Goal: Find specific page/section: Find specific page/section

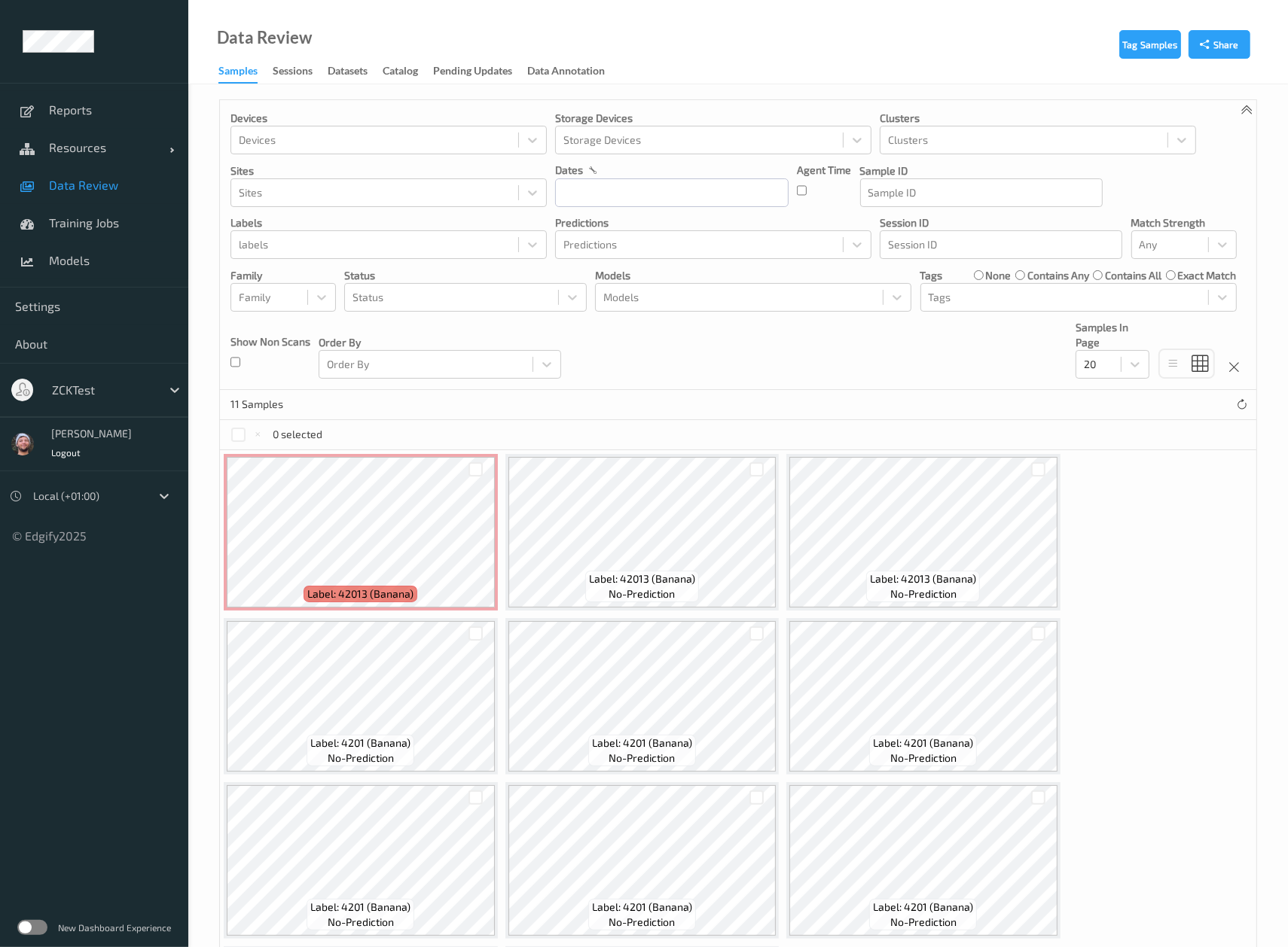
click at [102, 393] on div at bounding box center [102, 390] width 102 height 18
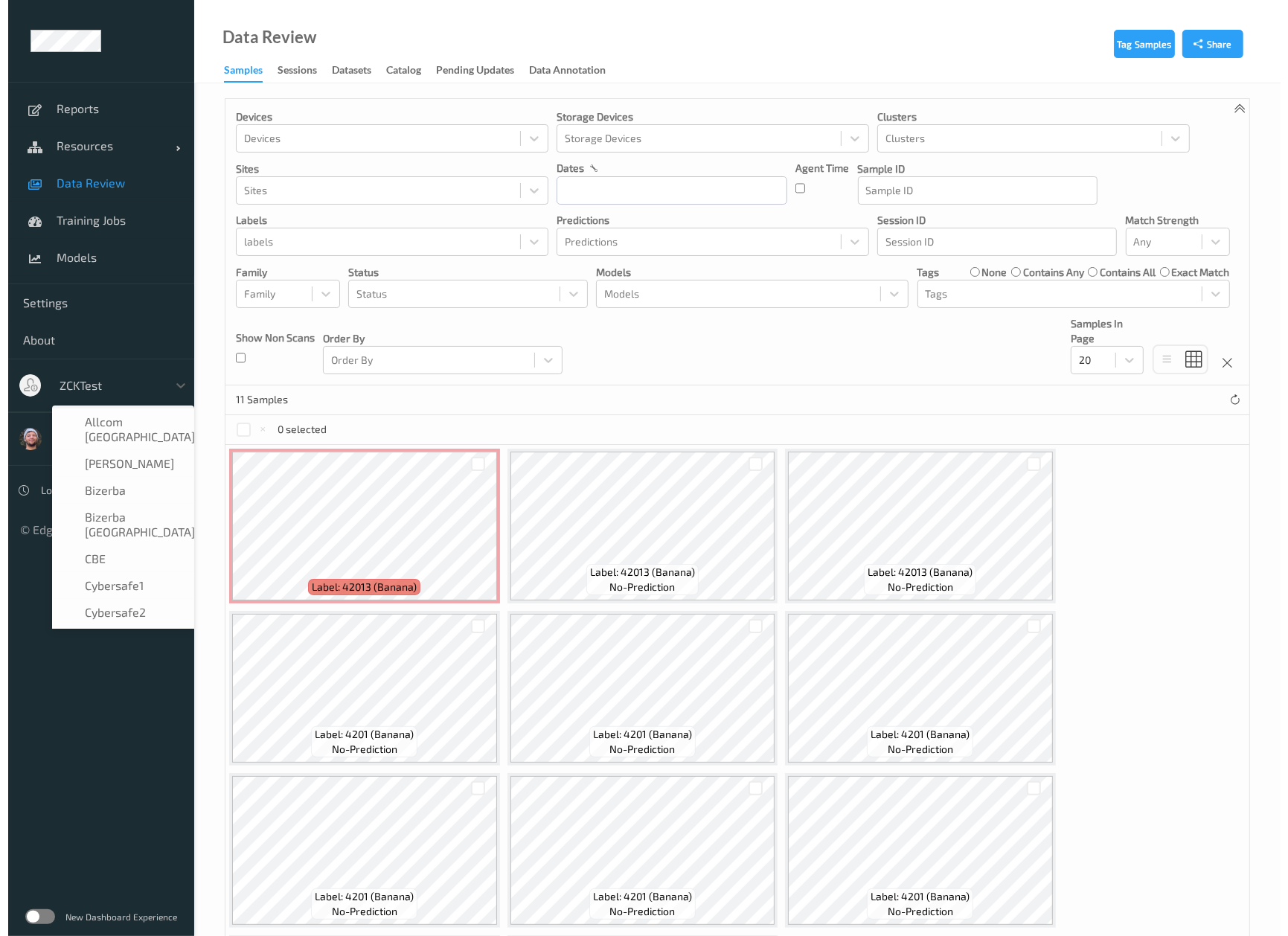
scroll to position [908, 0]
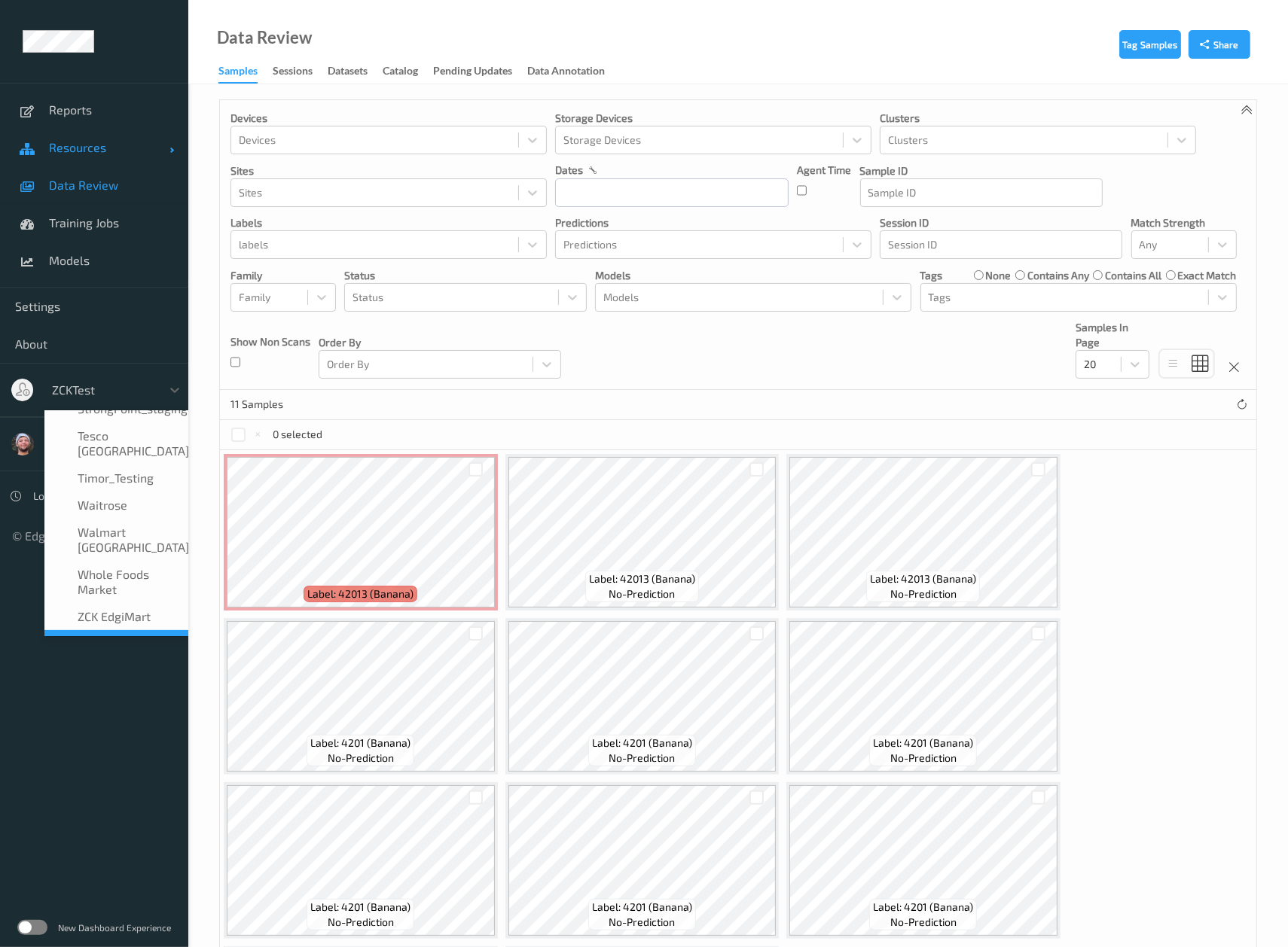
click at [112, 154] on span "Resources" at bounding box center [109, 148] width 121 height 15
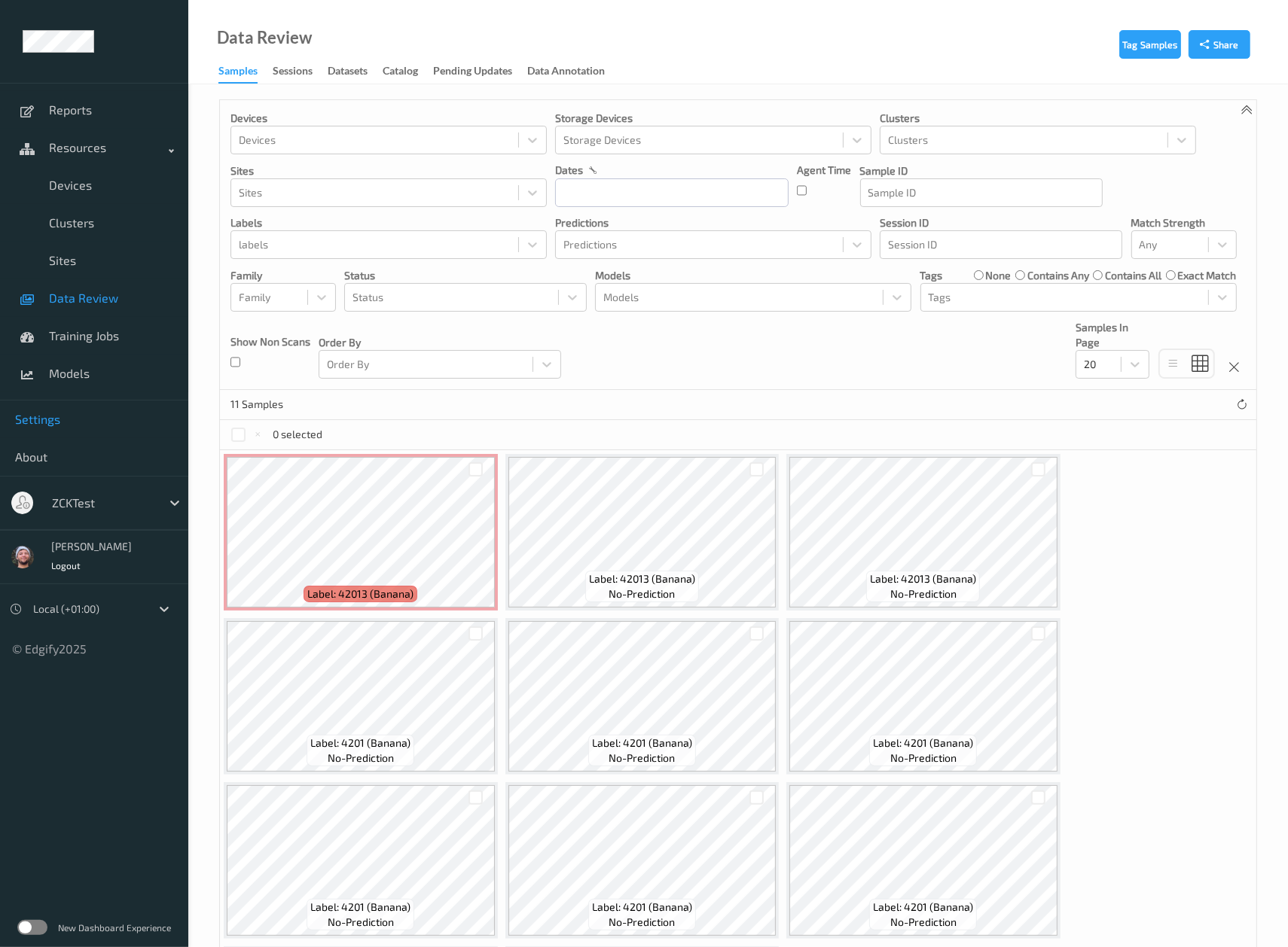
click at [93, 408] on link "Settings" at bounding box center [94, 420] width 188 height 38
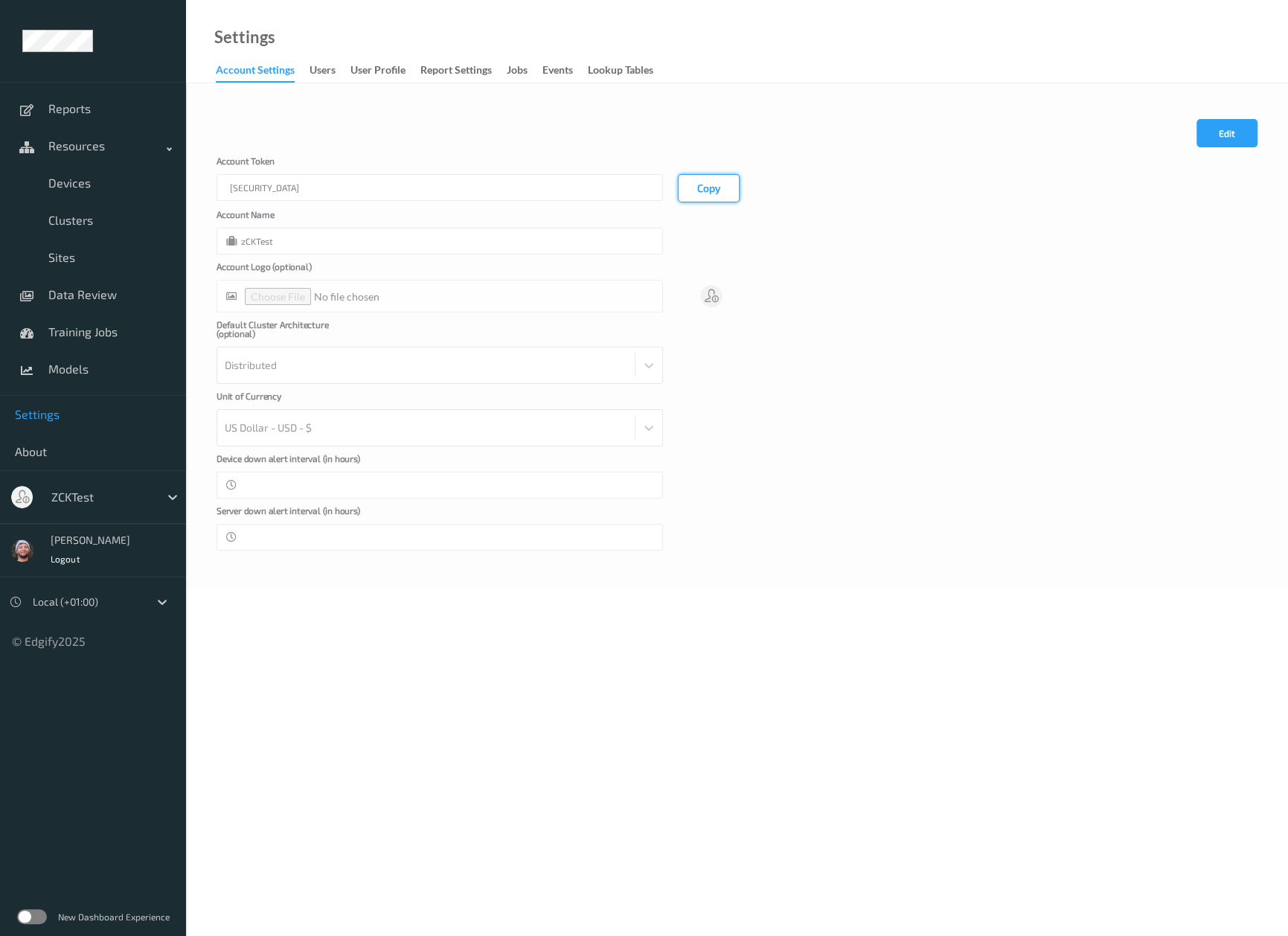
click at [721, 192] on button "Copy" at bounding box center [708, 188] width 61 height 28
click at [631, 176] on div "Account Token eyJhbGciOiJIUzI1NiIsInR5cCI6IkpXVCJ9.eyJhY2NvdW50SWQiOjU3LCJyb2xl…" at bounding box center [439, 179] width 446 height 46
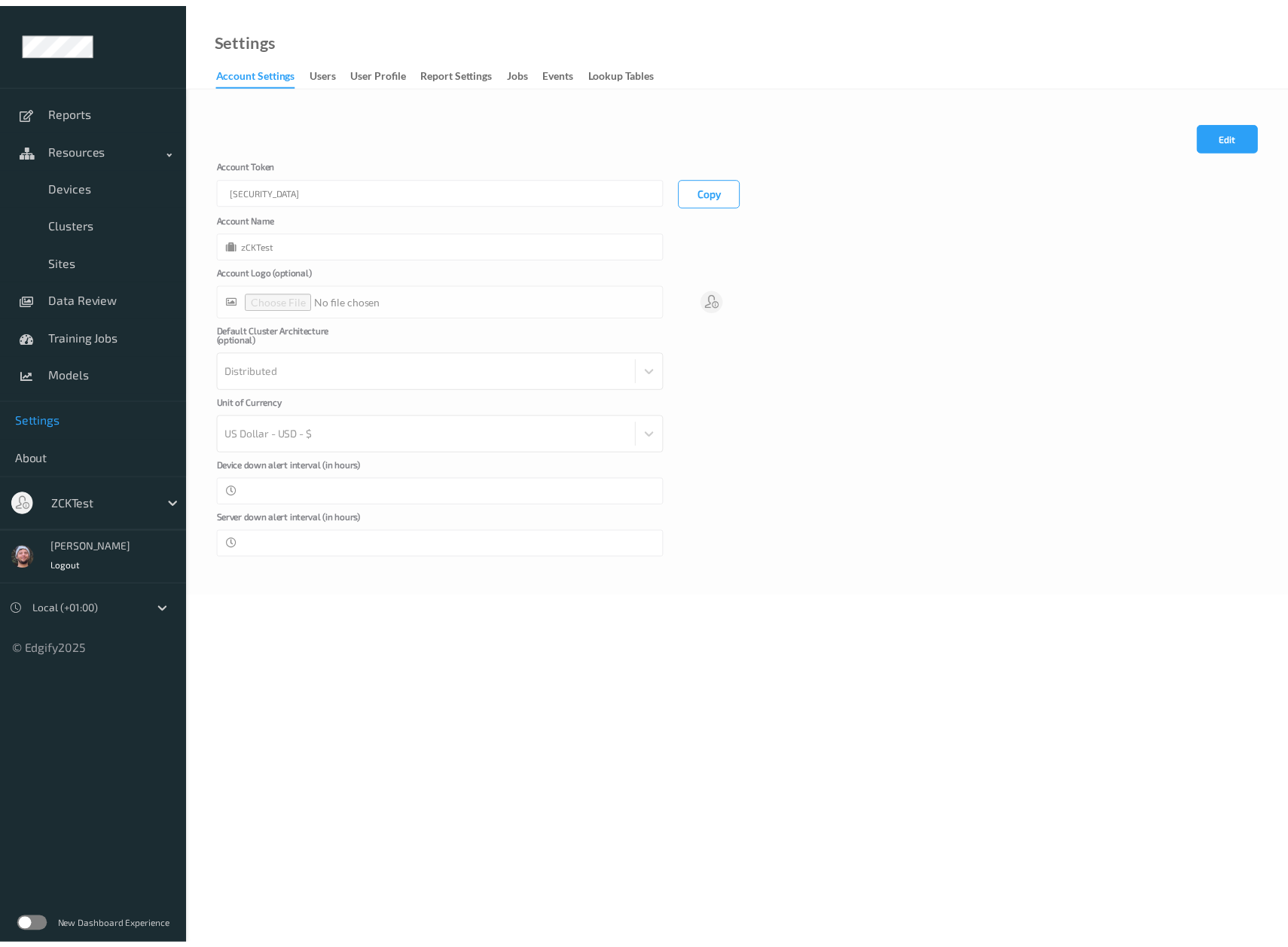
scroll to position [0, 293]
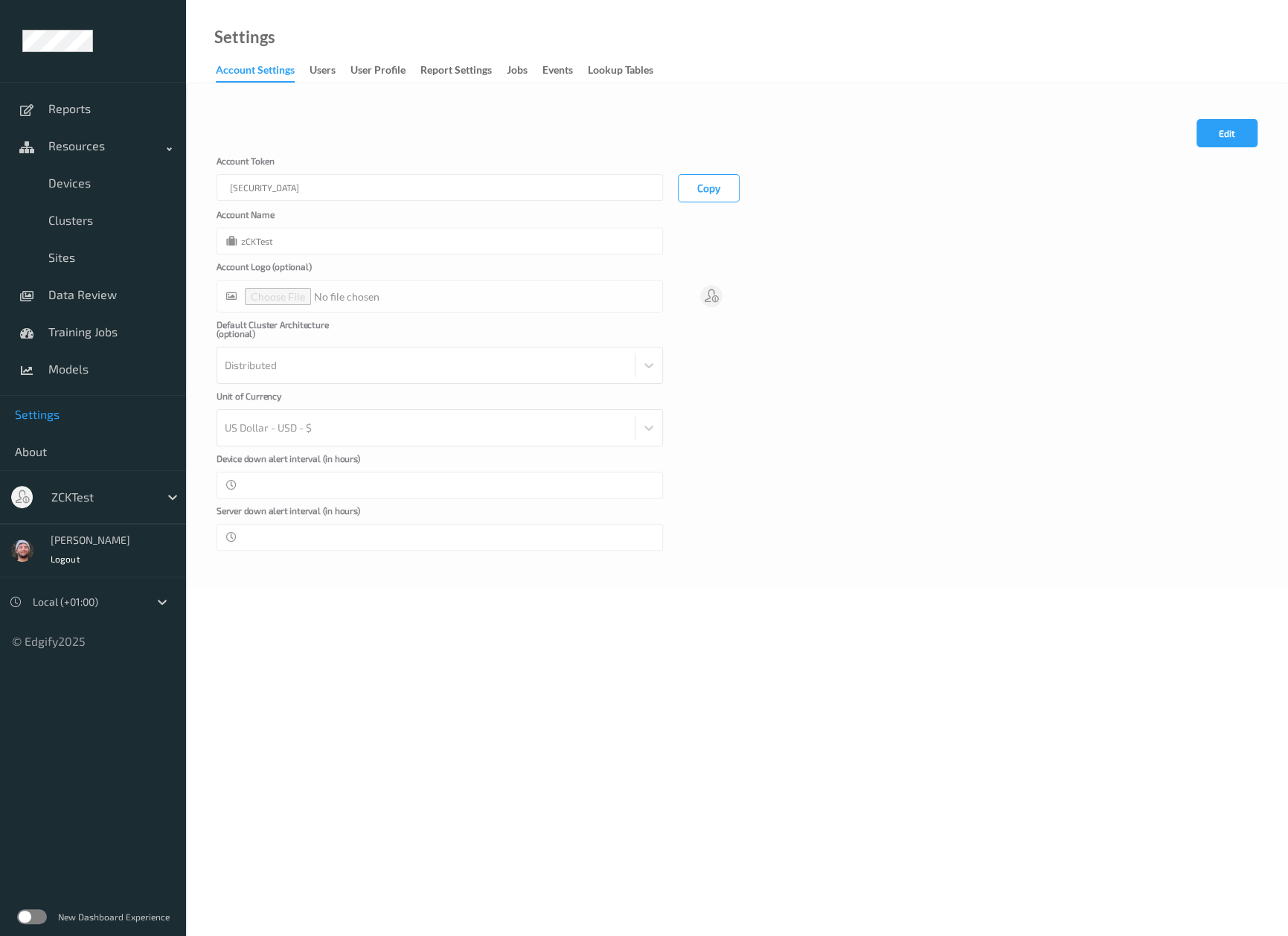
drag, startPoint x: 575, startPoint y: 167, endPoint x: 792, endPoint y: 197, distance: 219.1
click at [792, 197] on div "Account Token eyJhbGciOiJIUzI1NiIsInR5cCI6IkpXVCJ9.eyJhY2NvdW50SWQiOjU3LCJyb2xl…" at bounding box center [737, 179] width 1041 height 46
click at [316, 242] on div "zCKTest" at bounding box center [439, 242] width 446 height 27
click at [58, 187] on span "Devices" at bounding box center [110, 183] width 123 height 15
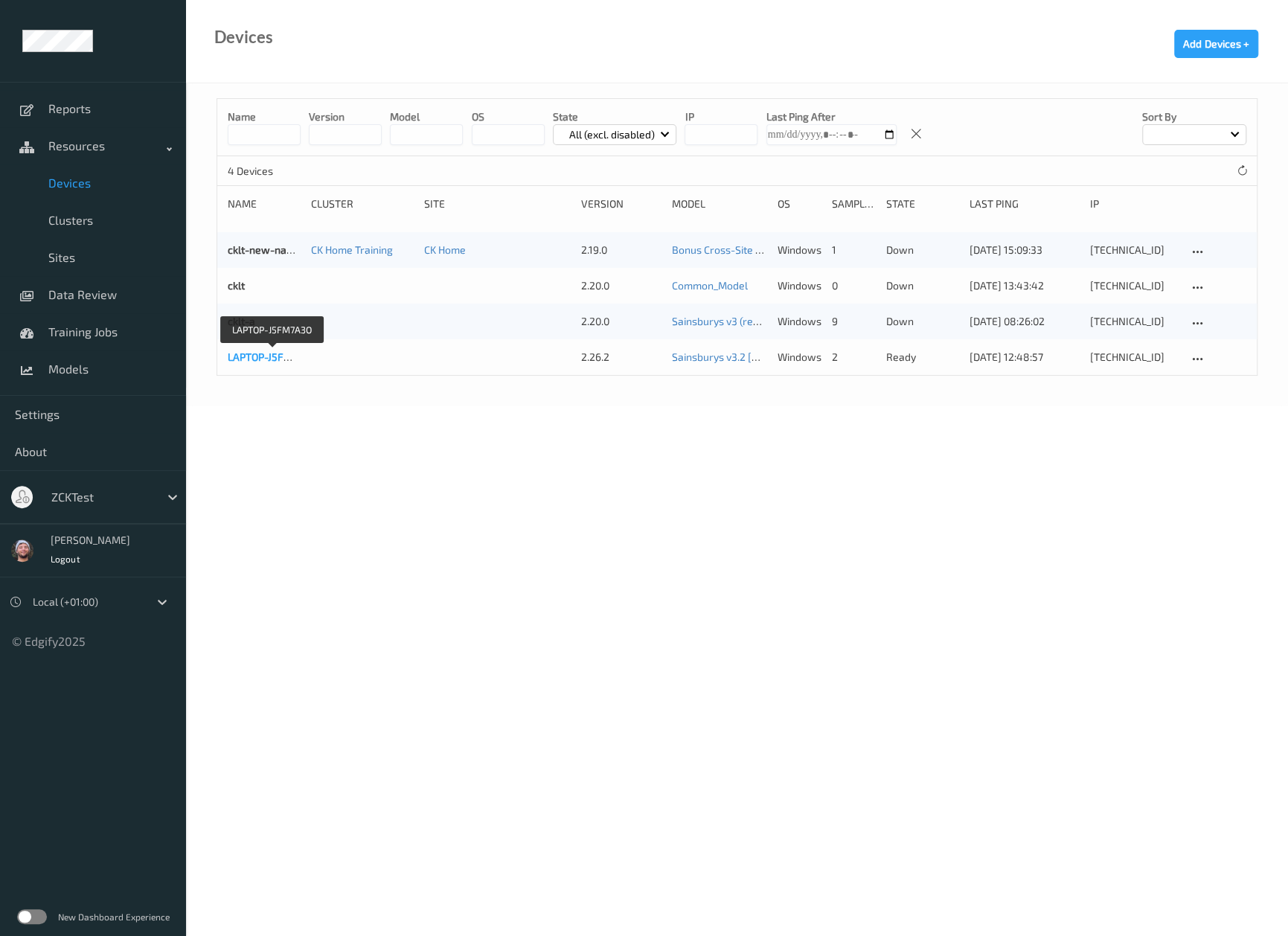
click at [250, 360] on link "LAPTOP-J5FM7A3O" at bounding box center [272, 356] width 89 height 13
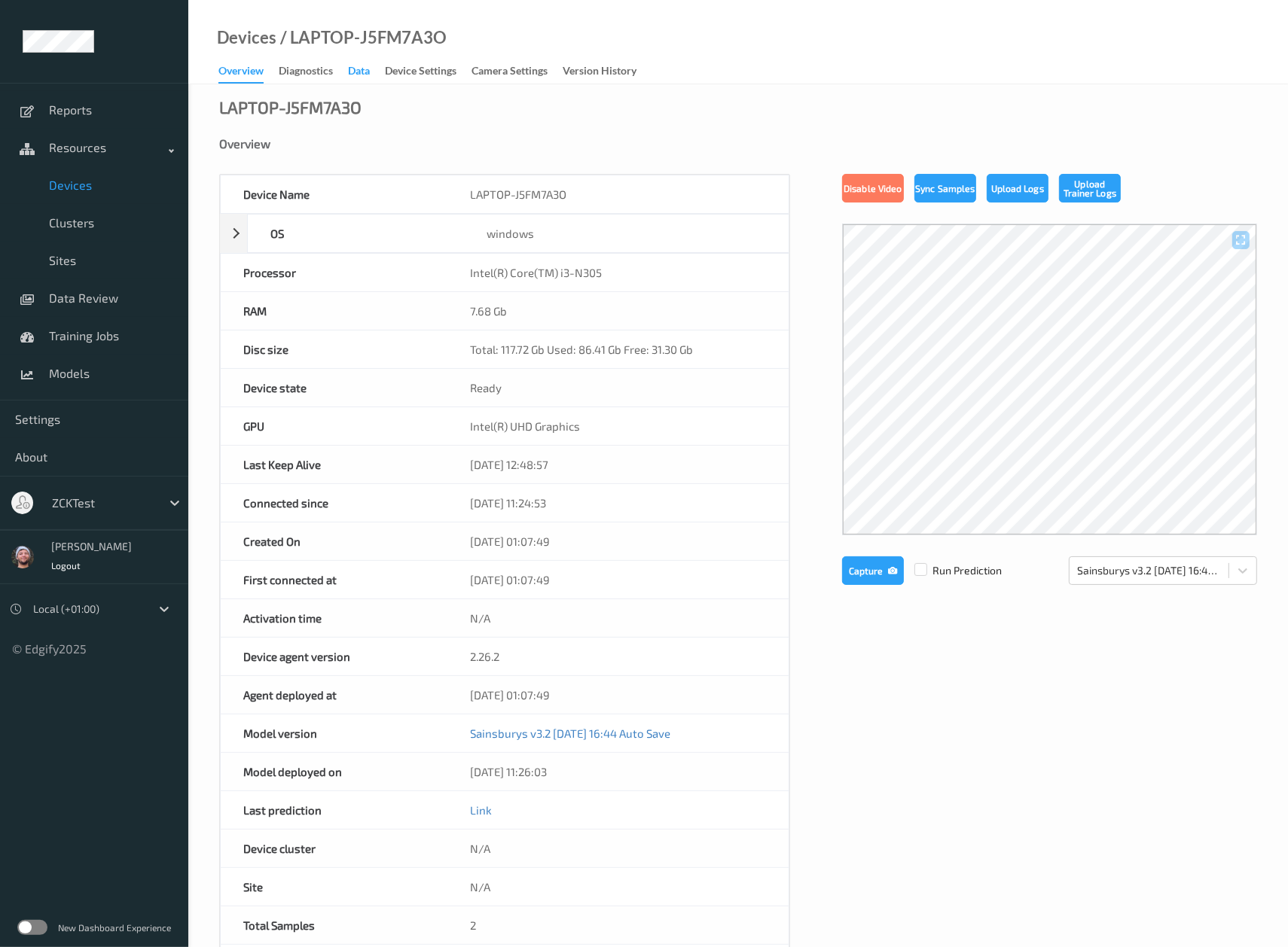
click at [351, 69] on div "Data" at bounding box center [358, 72] width 22 height 19
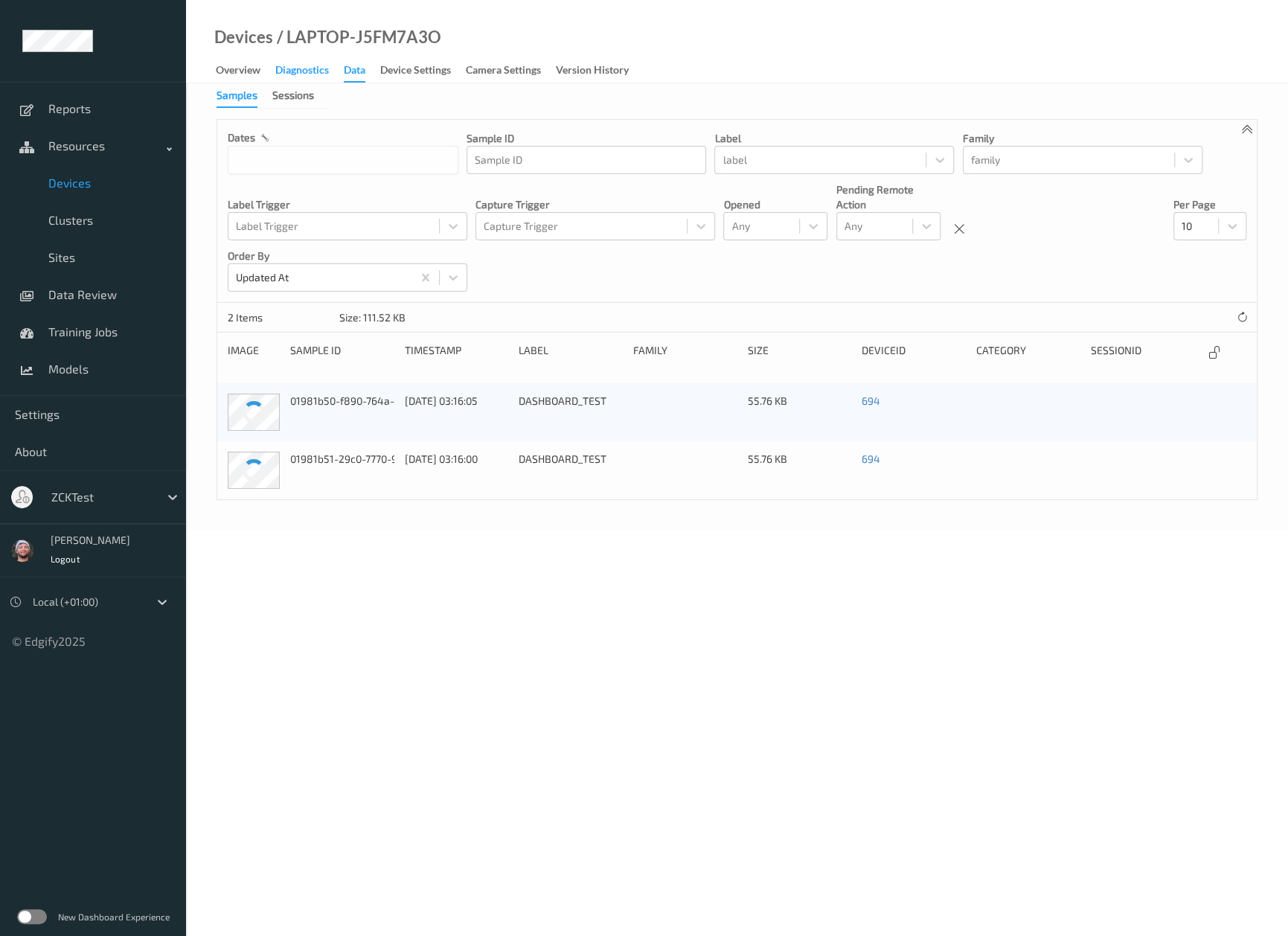
click at [321, 76] on div "Diagnostics" at bounding box center [301, 71] width 53 height 19
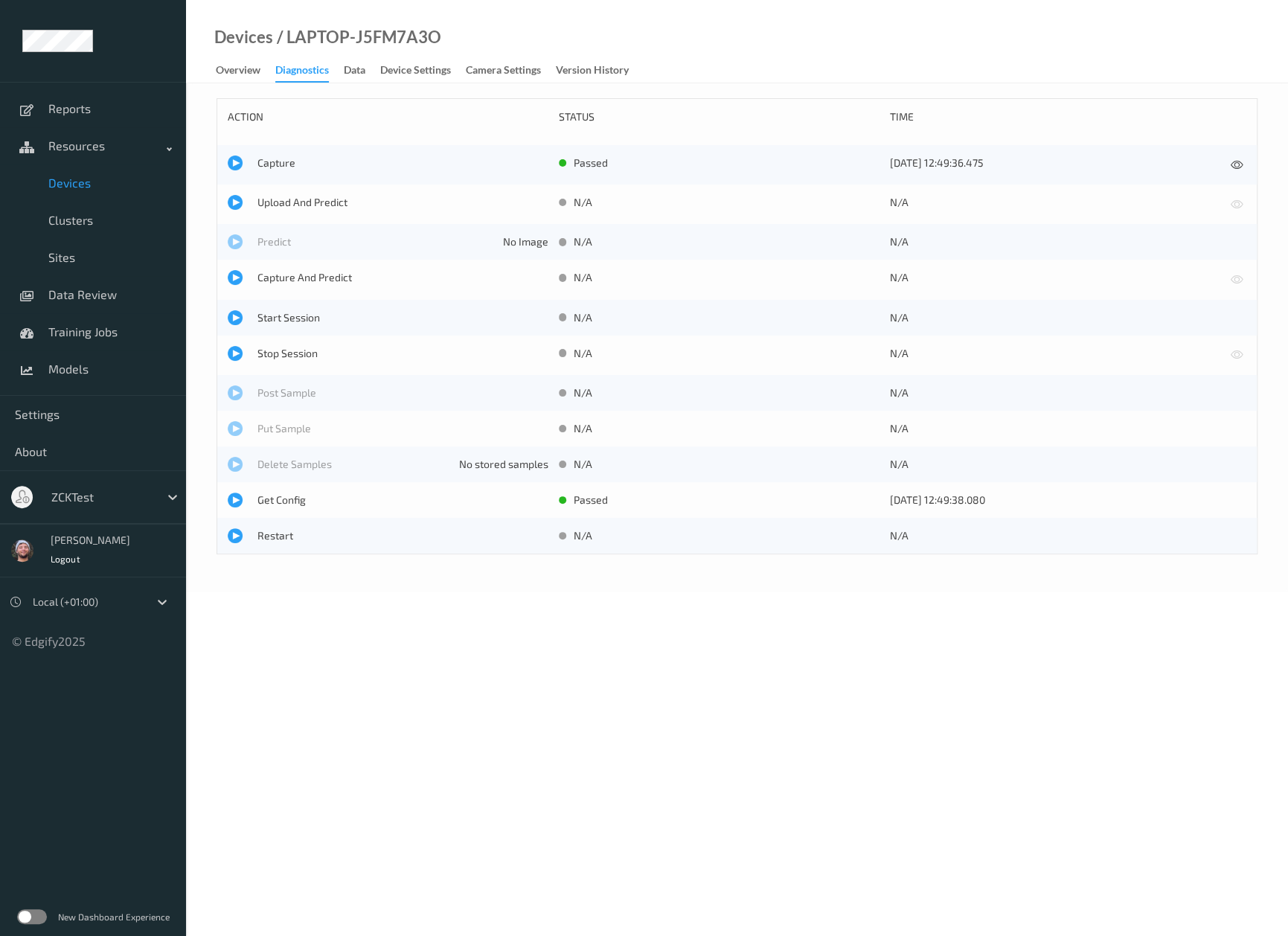
click at [380, 68] on link "Data" at bounding box center [361, 70] width 37 height 21
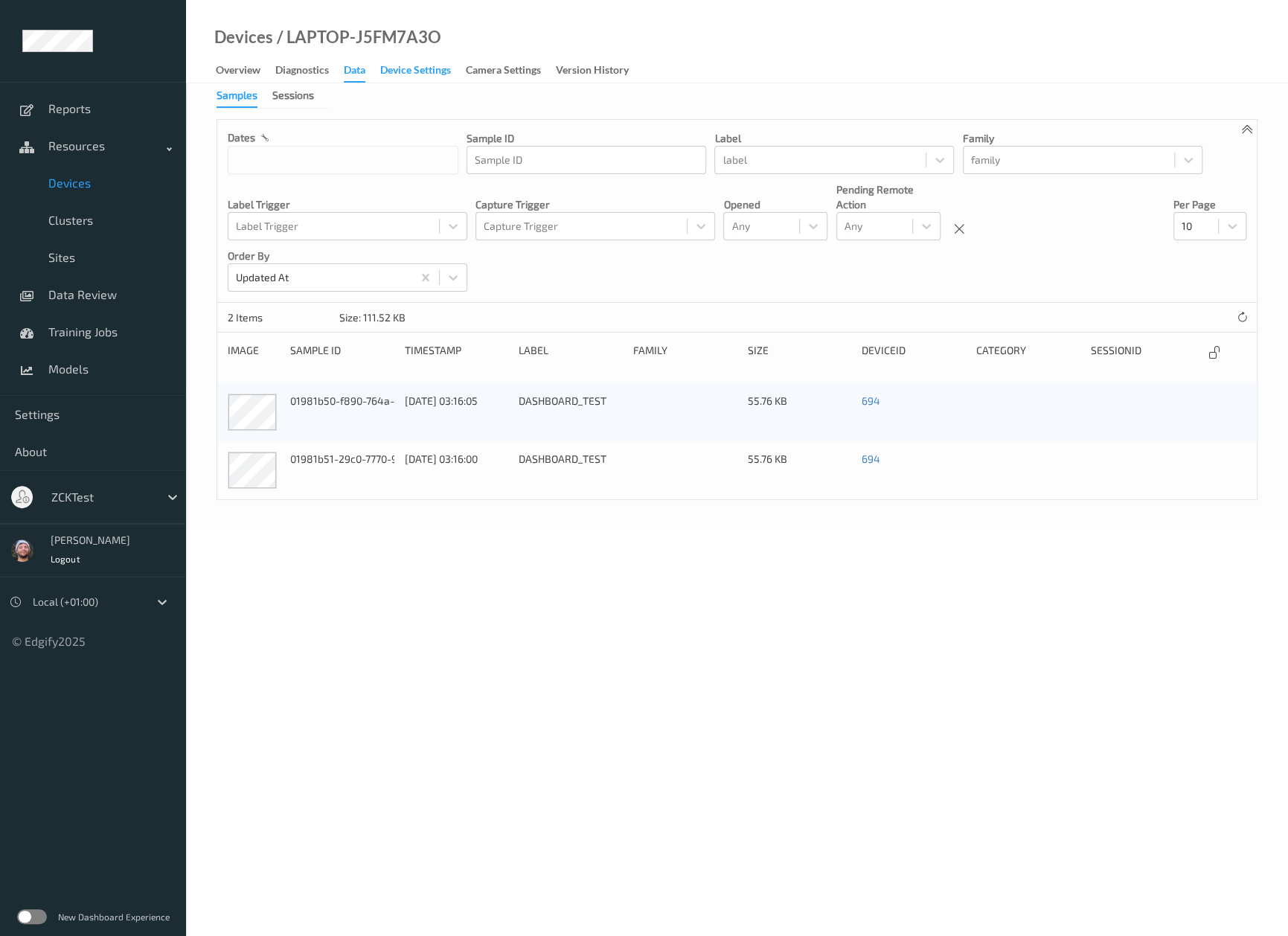
click at [417, 76] on div "Device Settings" at bounding box center [415, 71] width 70 height 19
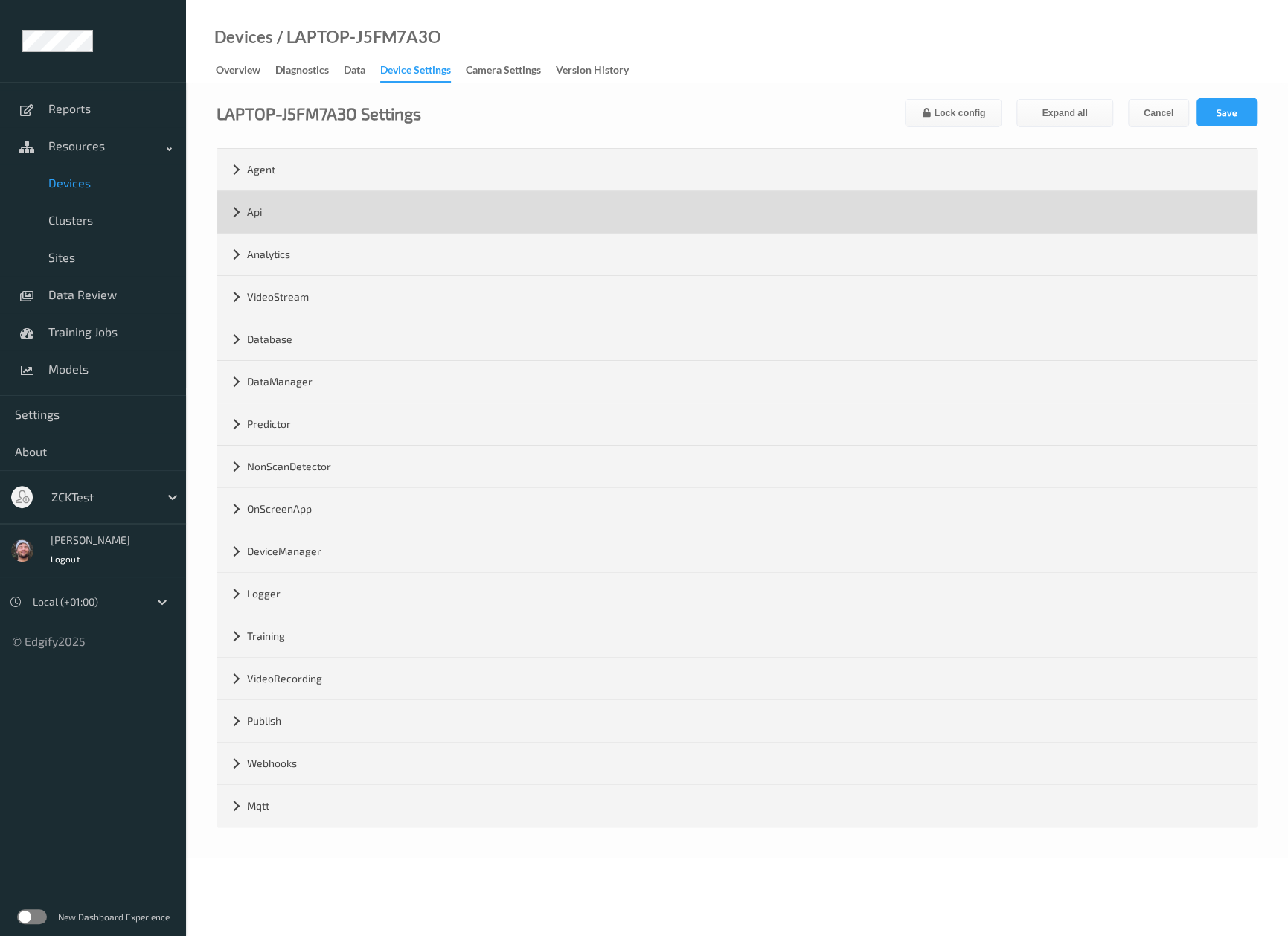
click at [285, 211] on div "Api" at bounding box center [737, 212] width 1039 height 42
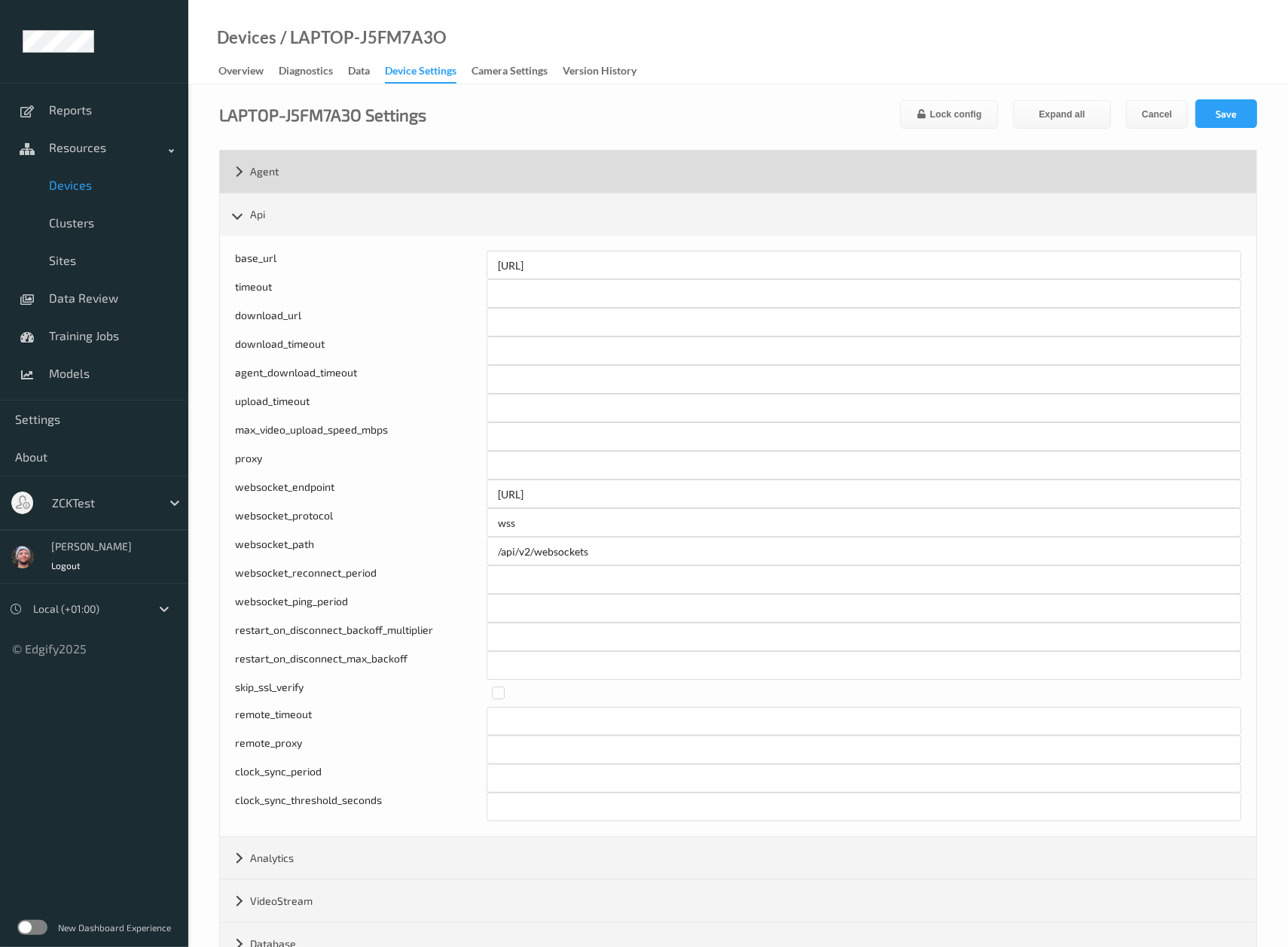
click at [298, 171] on div "Agent" at bounding box center [738, 171] width 1037 height 42
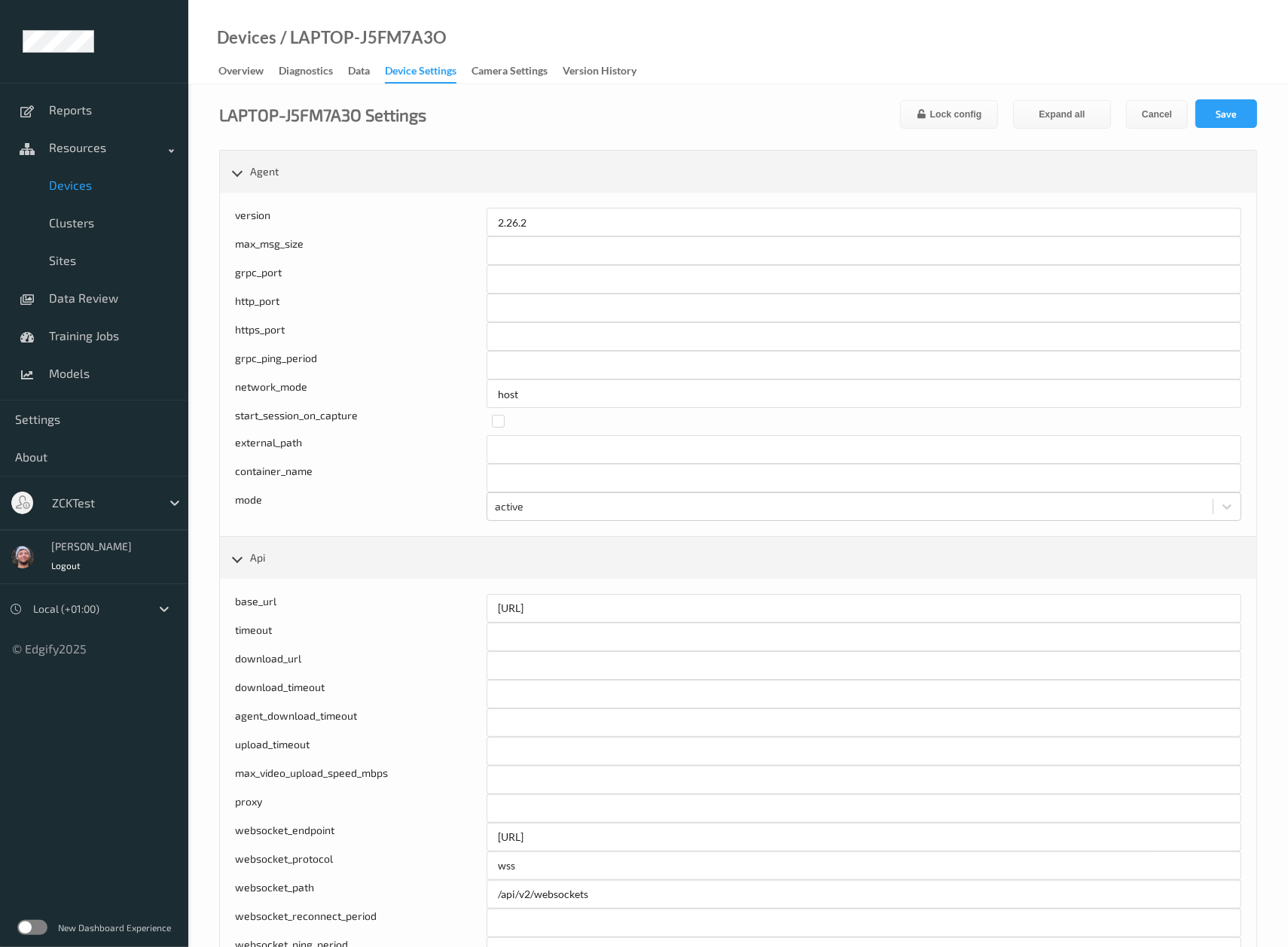
click at [105, 506] on div at bounding box center [102, 503] width 102 height 18
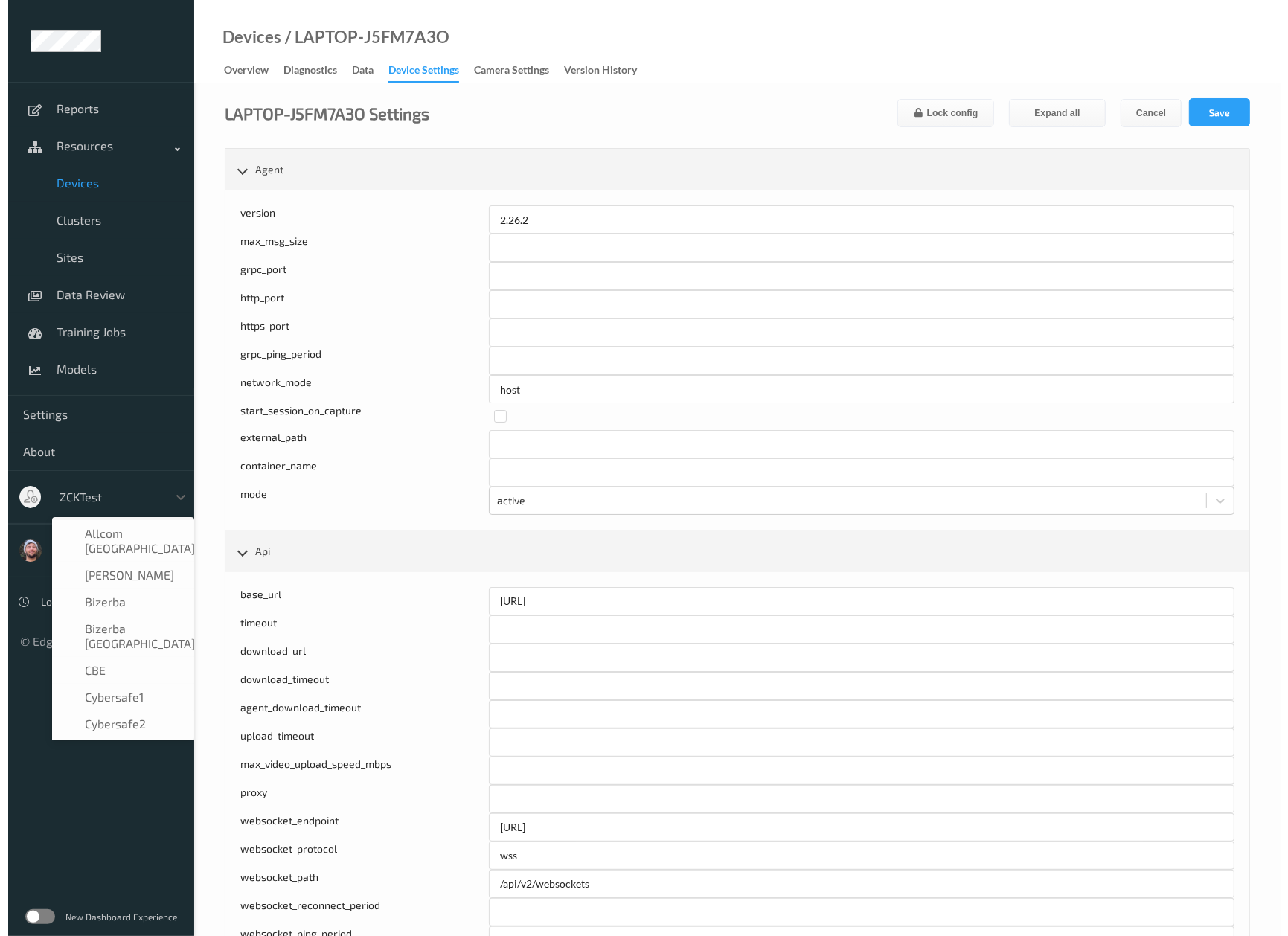
scroll to position [908, 0]
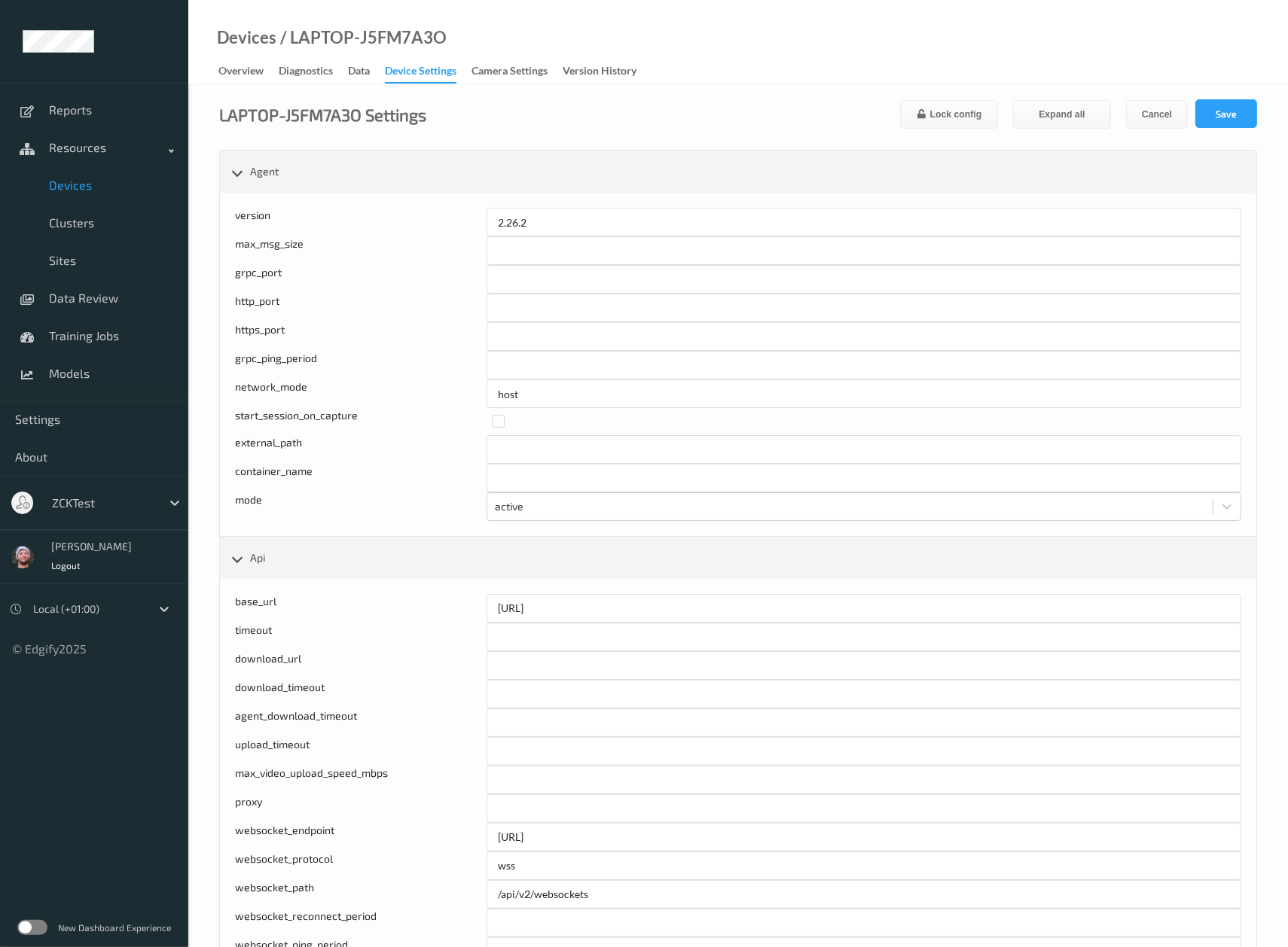
click at [993, 78] on div "Devices / LAPTOP-J5FM7A3O Overview Diagnostics Data Device Settings Camera Sett…" at bounding box center [738, 42] width 1100 height 84
click at [109, 178] on span "Devices" at bounding box center [112, 185] width 124 height 15
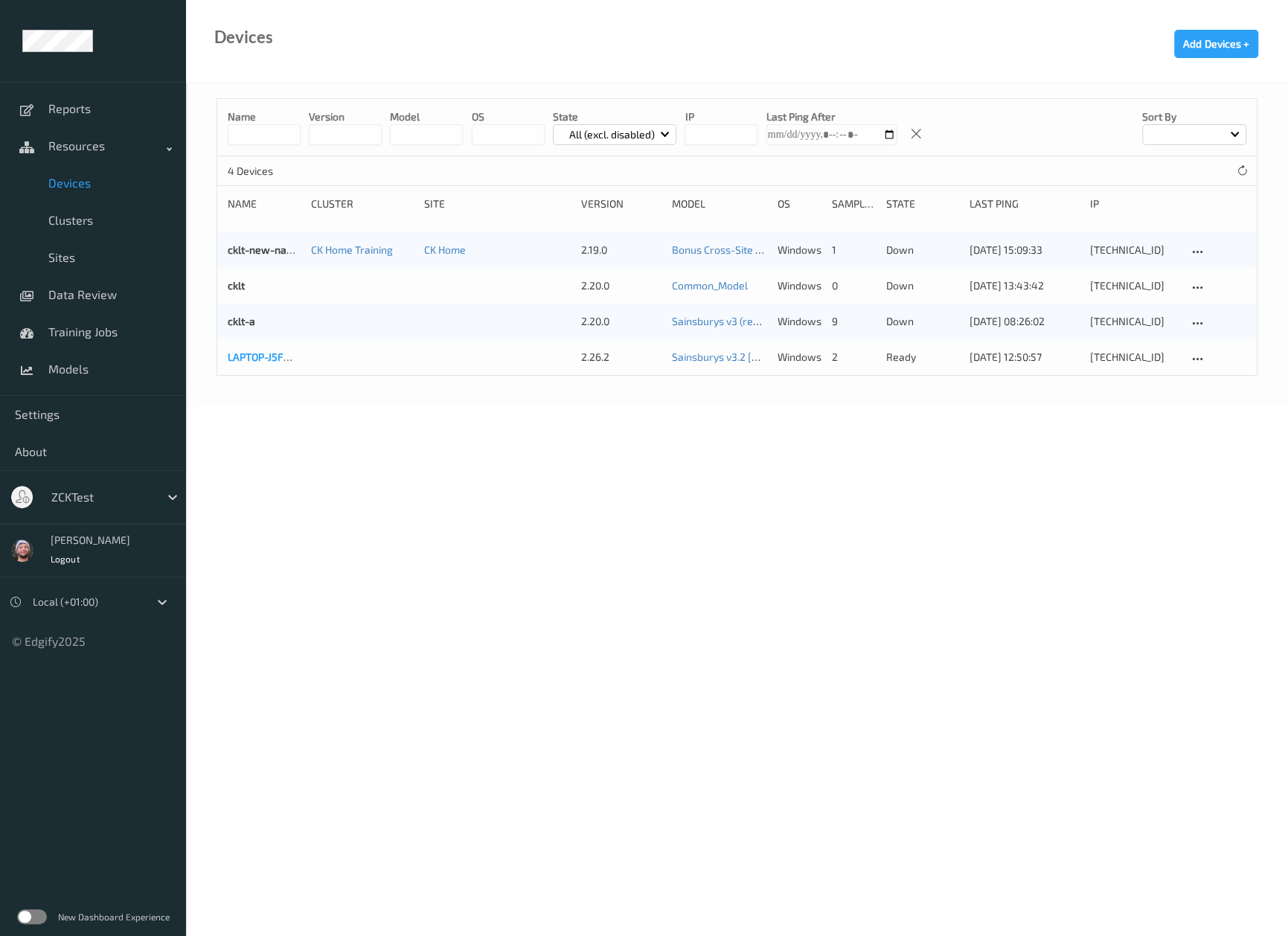
click at [275, 352] on link "LAPTOP-J5FM7A3O" at bounding box center [272, 356] width 89 height 13
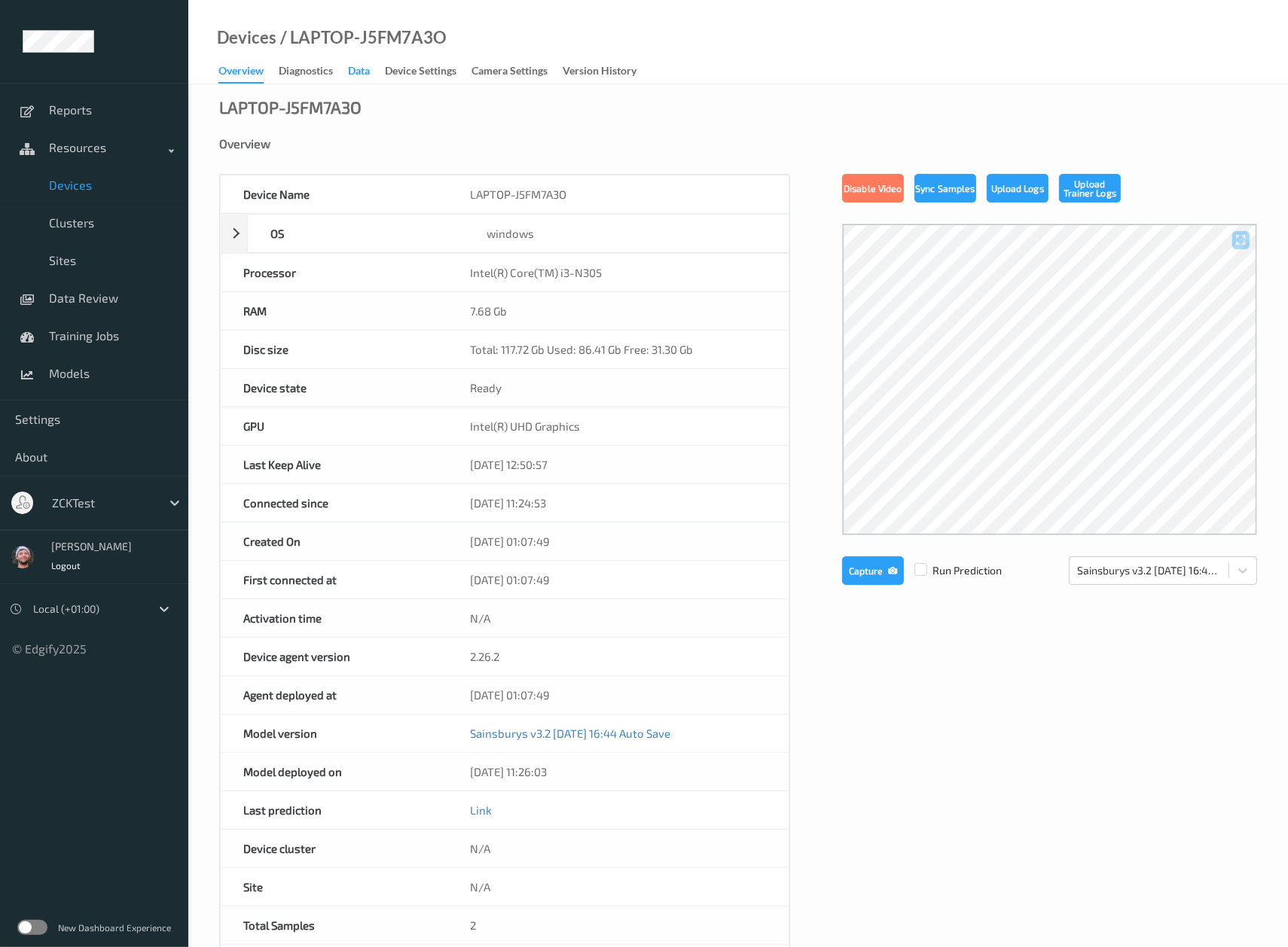
click at [362, 77] on div "Data" at bounding box center [358, 72] width 22 height 19
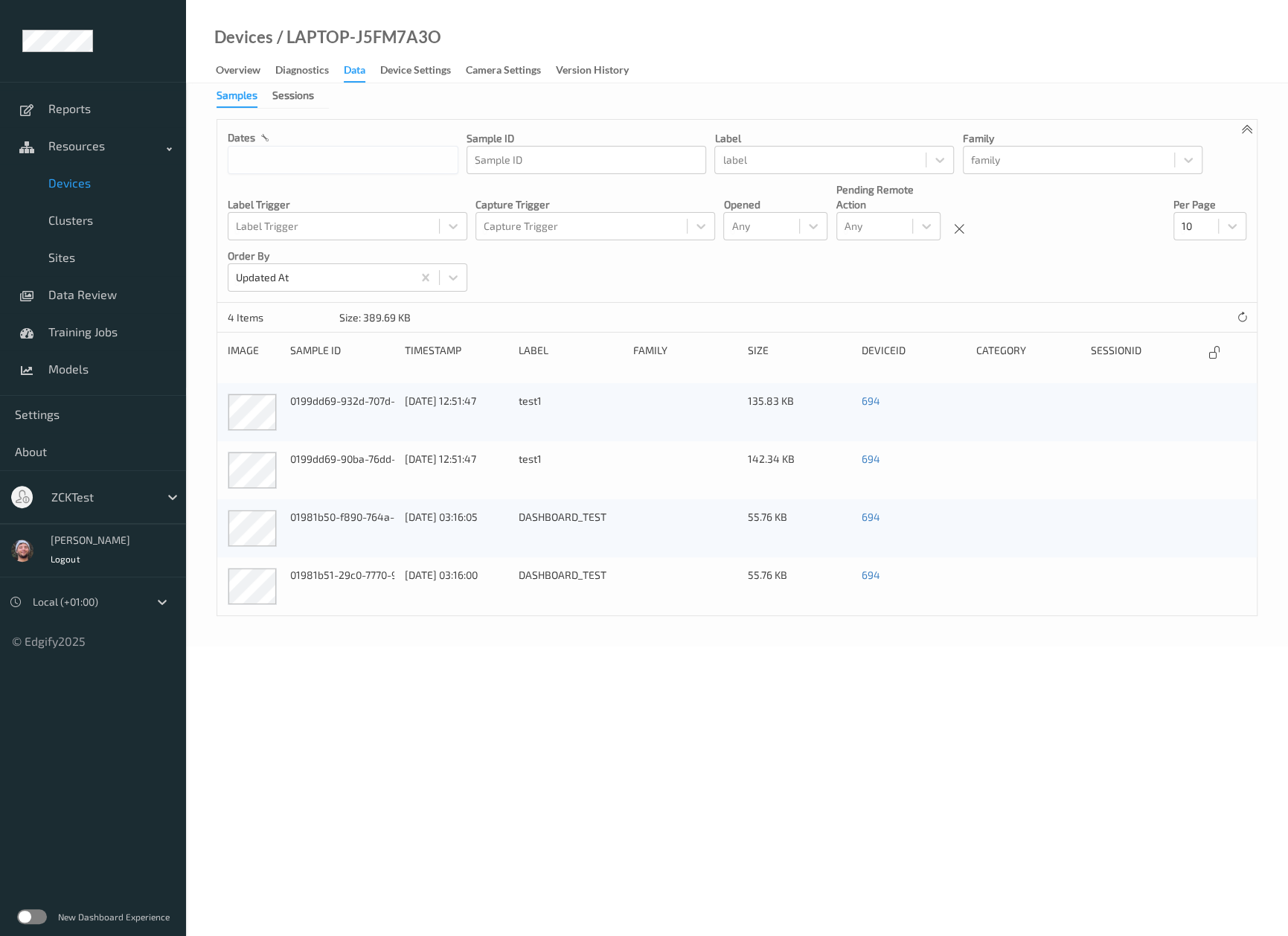
click at [347, 201] on p "Label Trigger" at bounding box center [348, 205] width 240 height 15
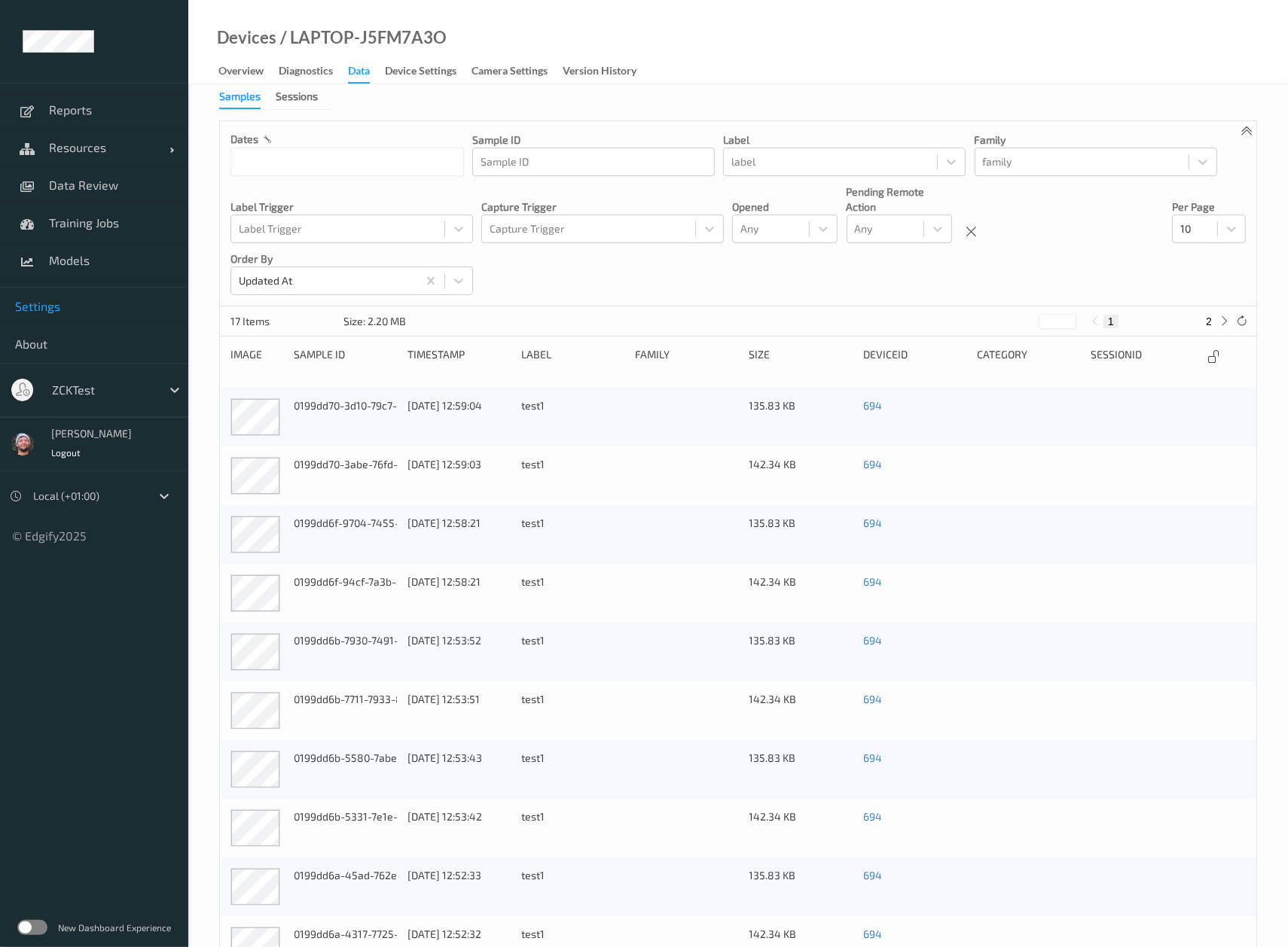
click at [74, 306] on span "Settings" at bounding box center [94, 307] width 158 height 15
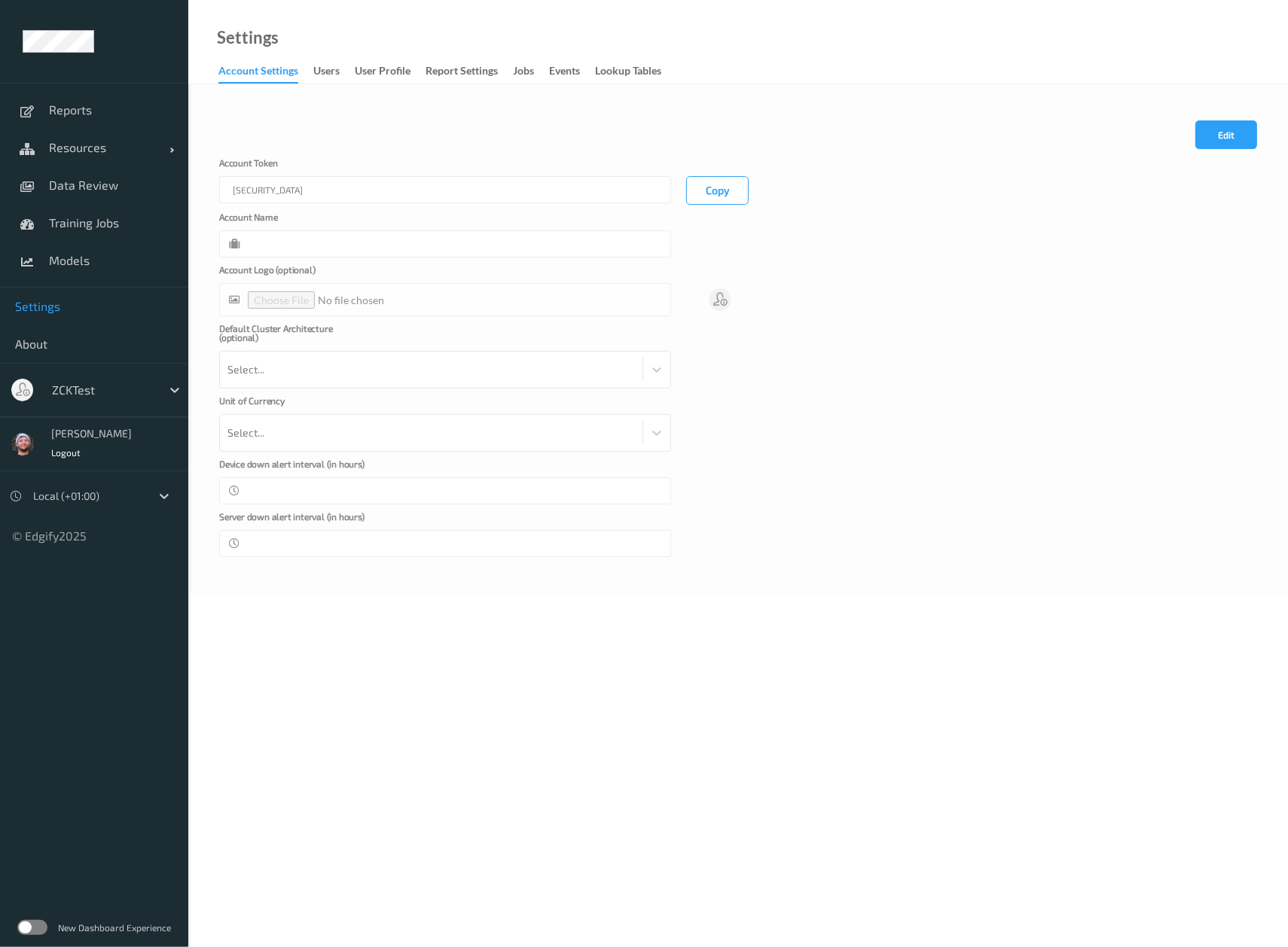
type input "zCKTest"
type input "**"
type input "*"
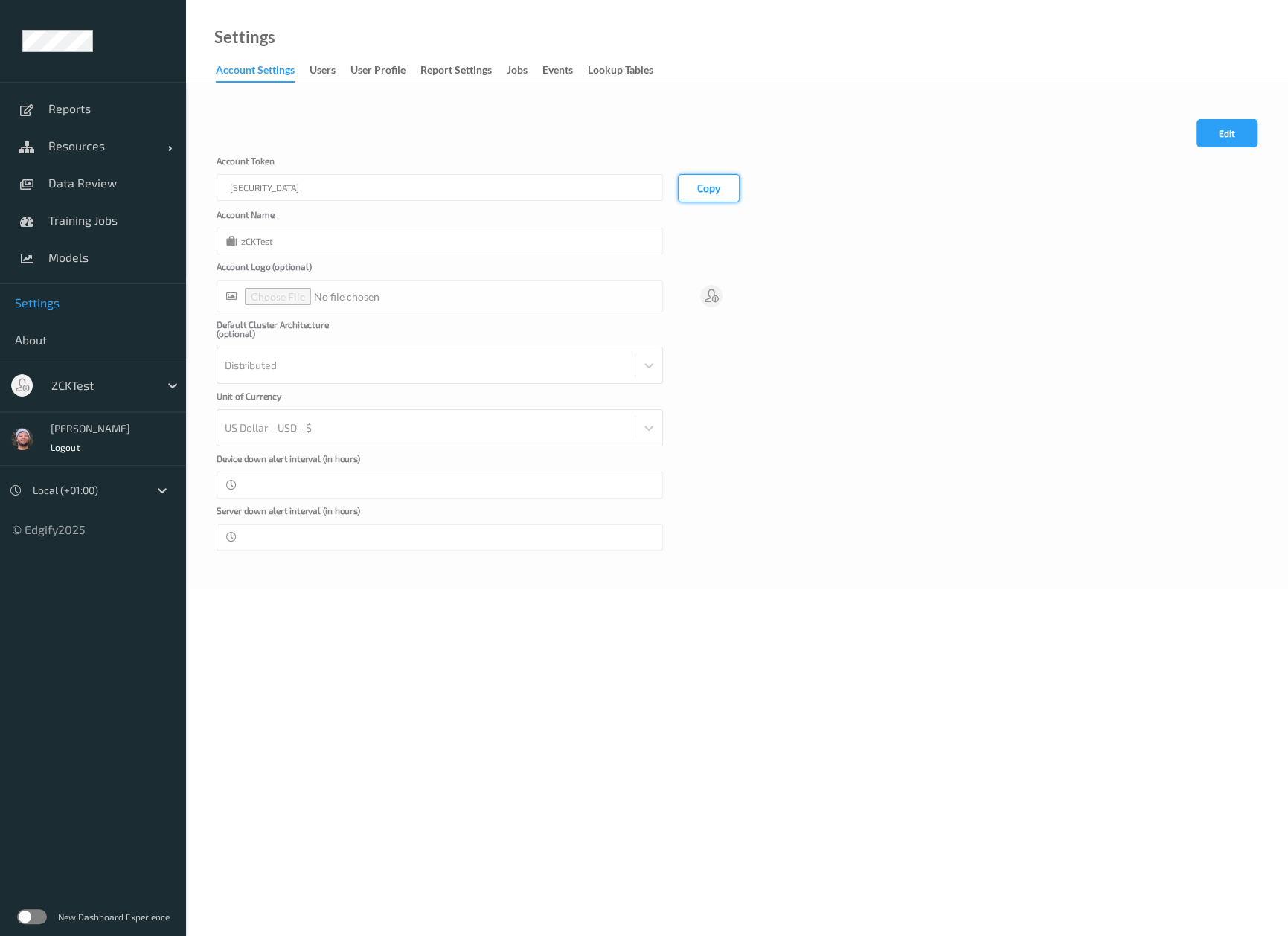
click at [687, 188] on button "Copy" at bounding box center [708, 188] width 61 height 28
click at [838, 69] on div "Settings Account Settings users User Profile Report Settings Jobs events Lookup…" at bounding box center [737, 41] width 1102 height 83
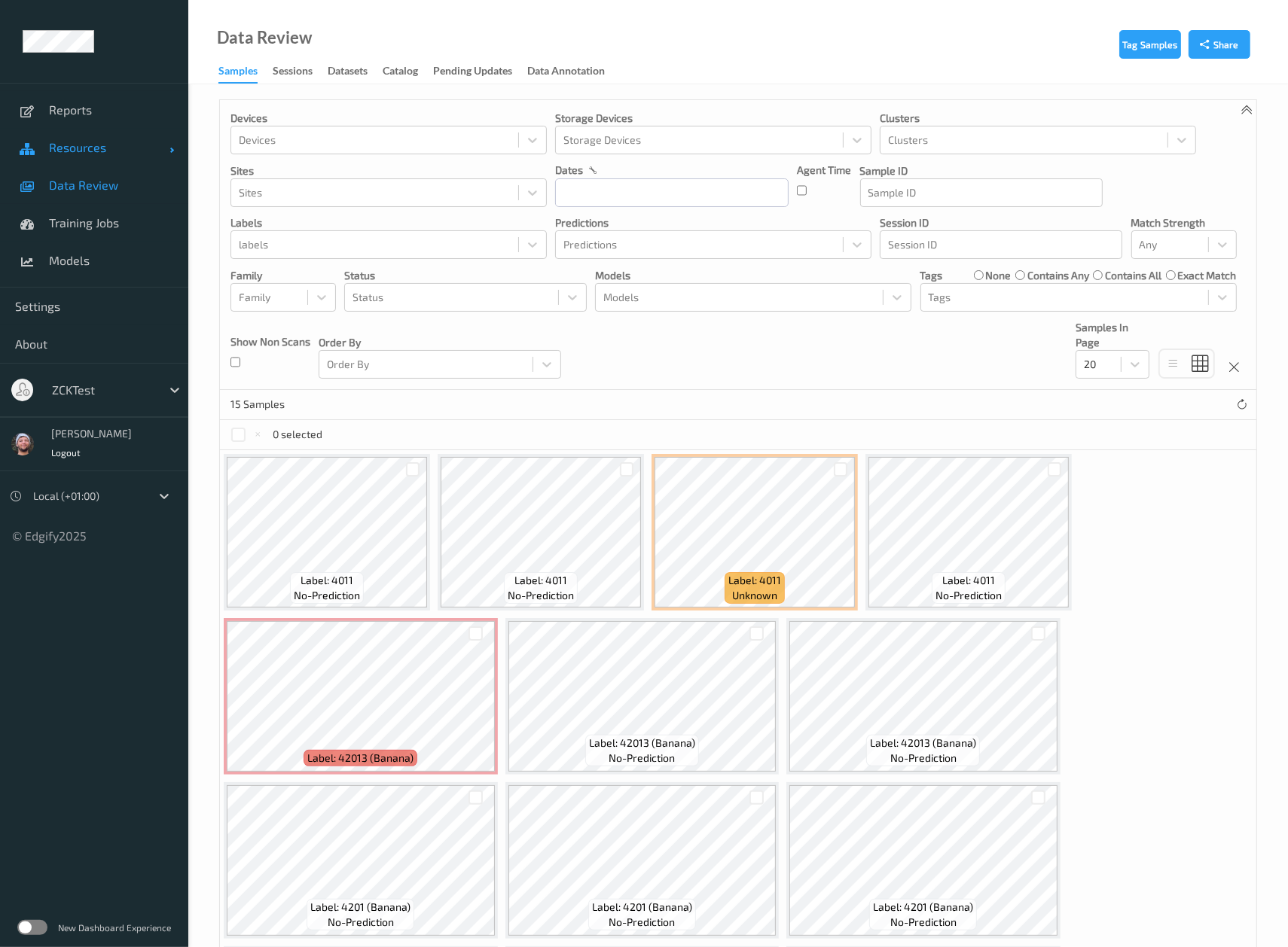
click at [84, 148] on span "Resources" at bounding box center [109, 148] width 121 height 15
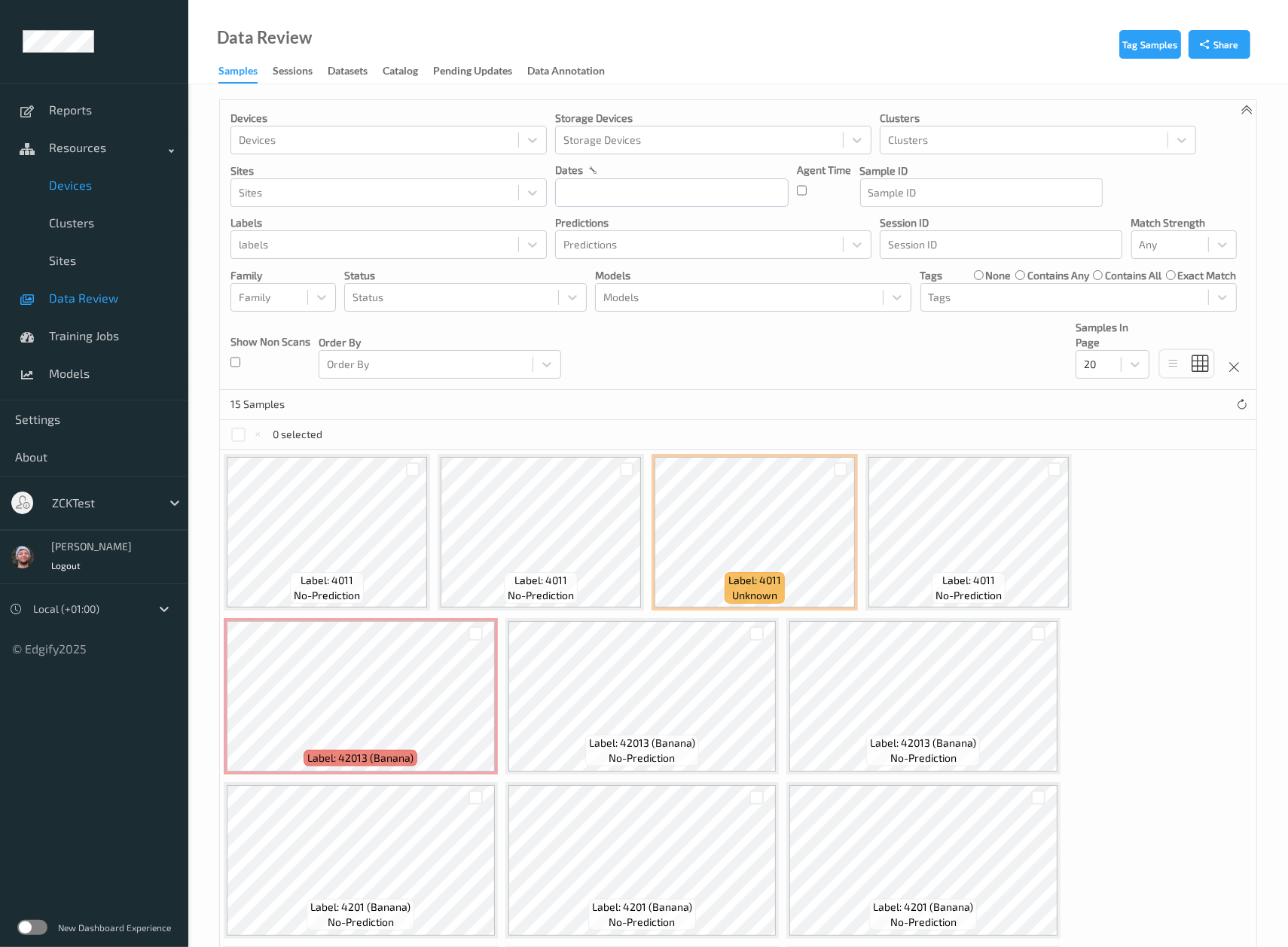
click at [109, 190] on span "Devices" at bounding box center [112, 185] width 124 height 15
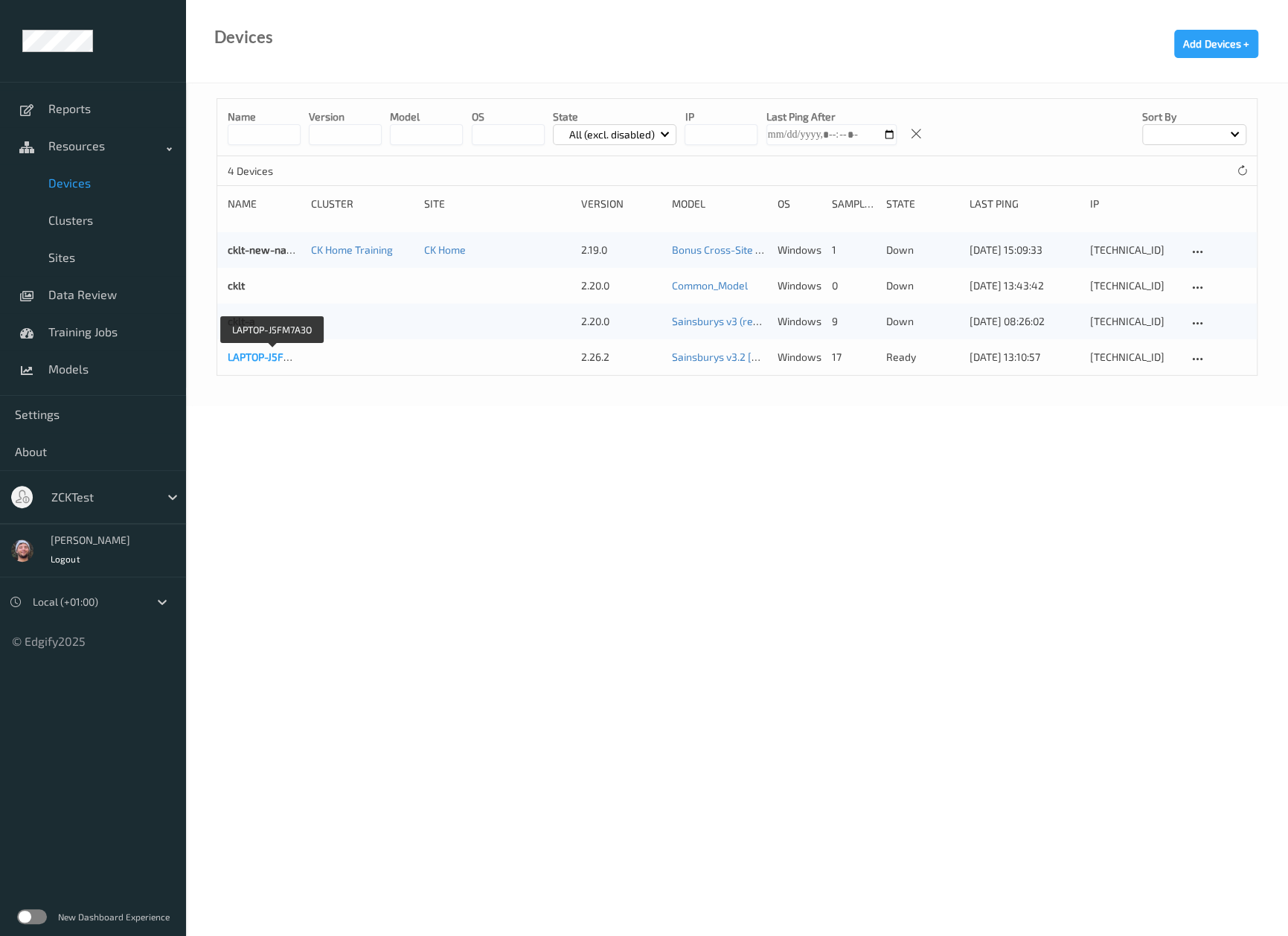
click at [256, 356] on link "LAPTOP-J5FM7A3O" at bounding box center [272, 356] width 89 height 13
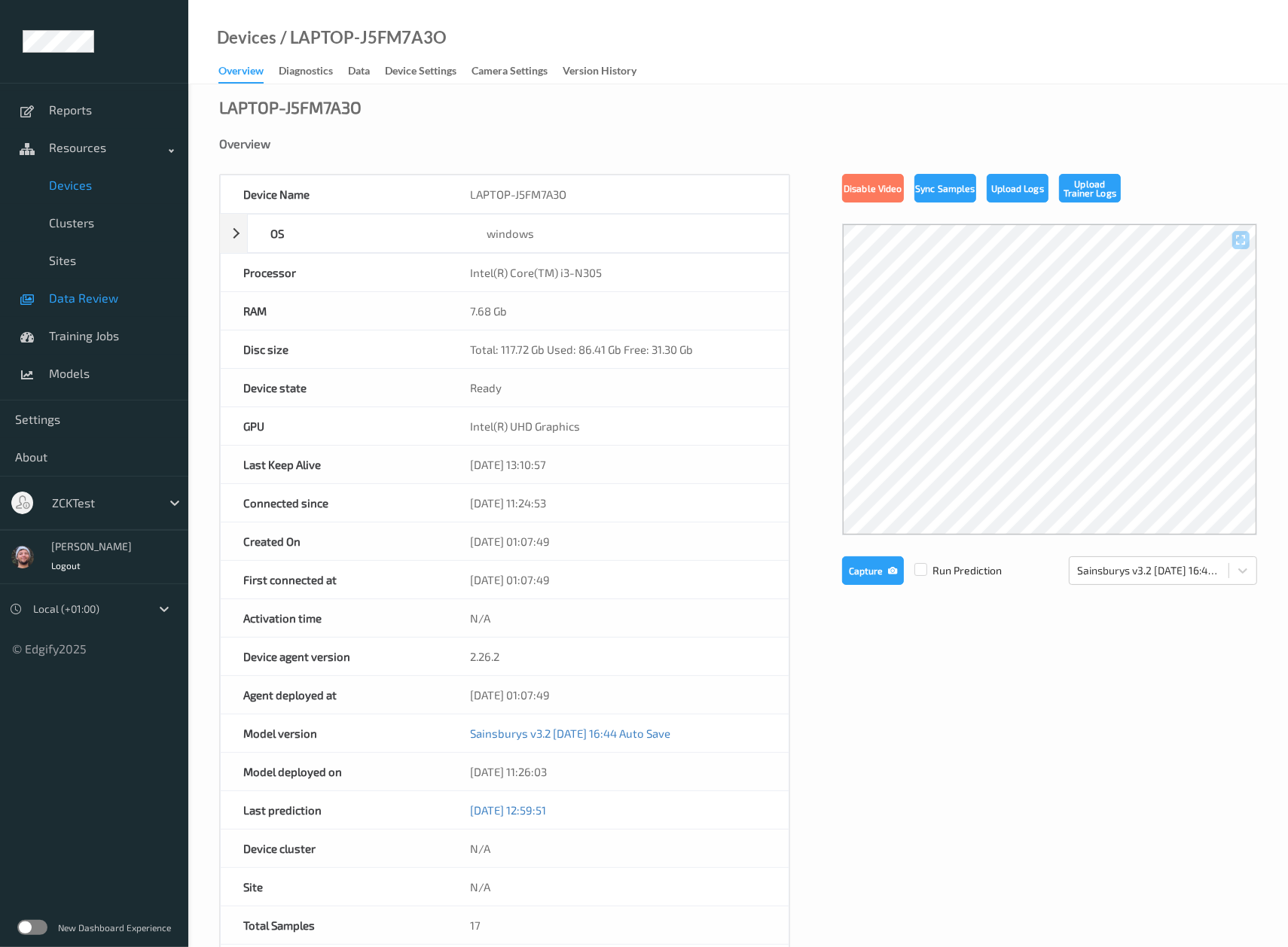
click at [104, 291] on span "Data Review" at bounding box center [112, 298] width 124 height 15
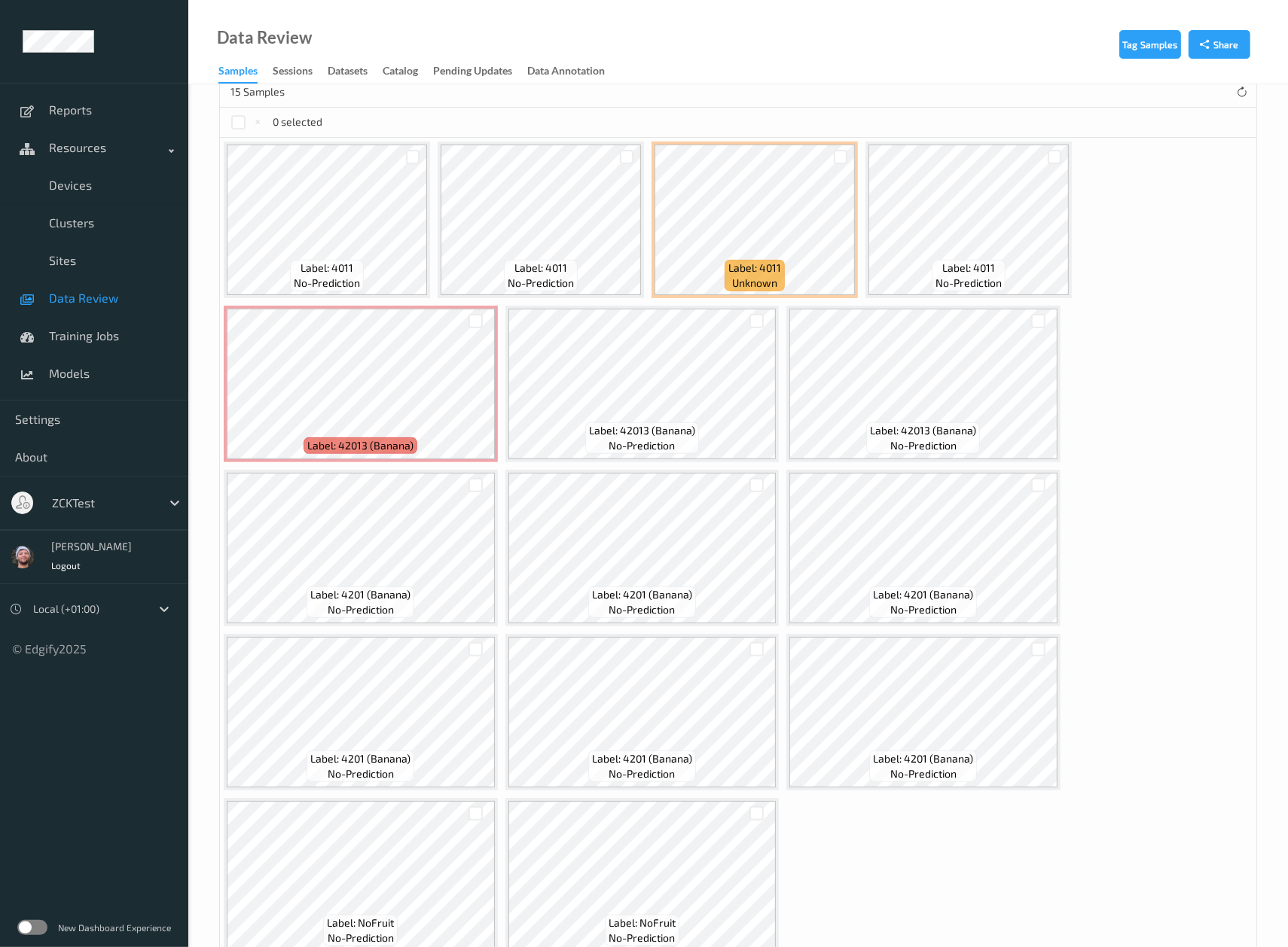
scroll to position [282, 0]
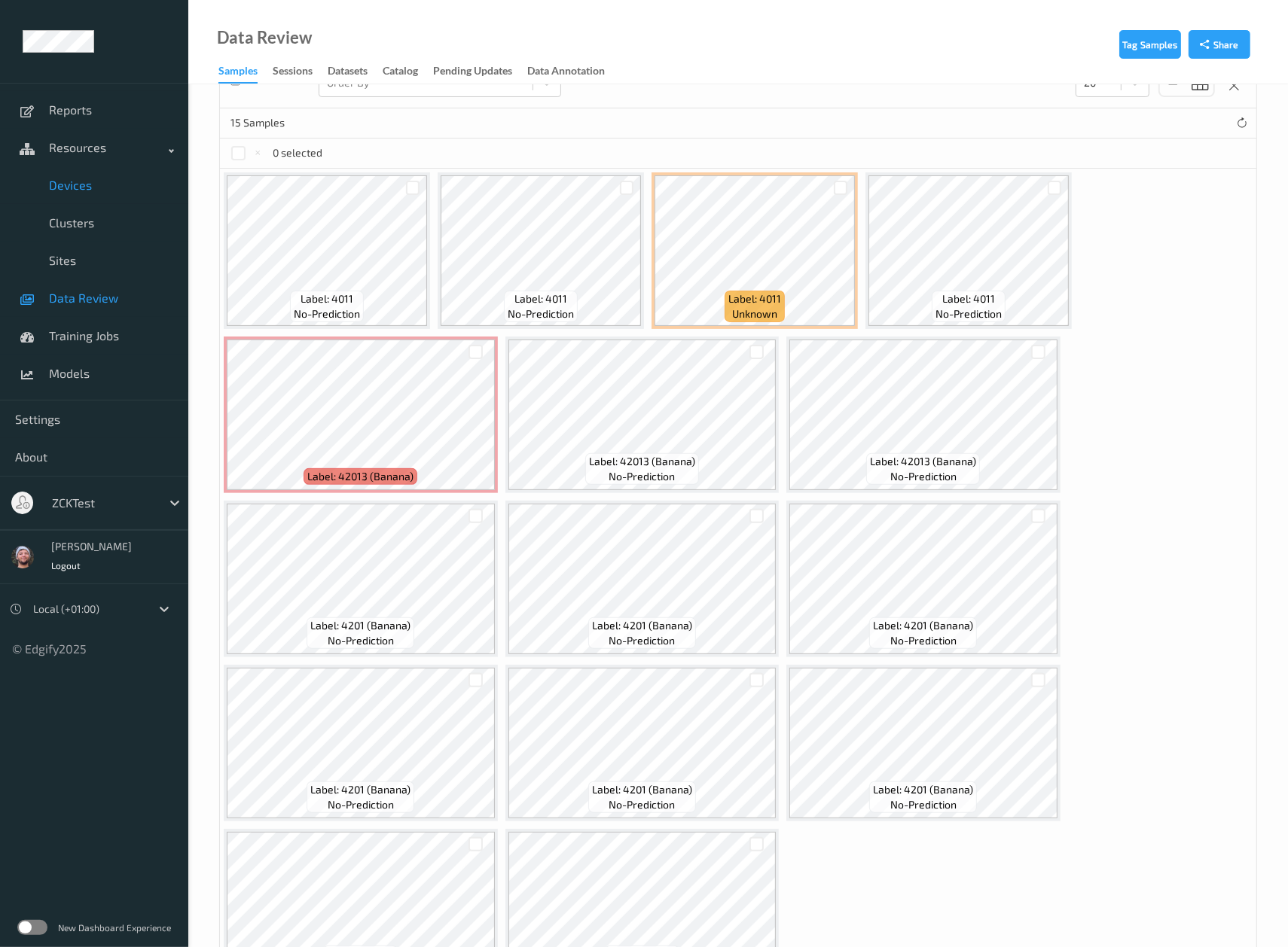
click at [110, 202] on link "Devices" at bounding box center [94, 185] width 188 height 38
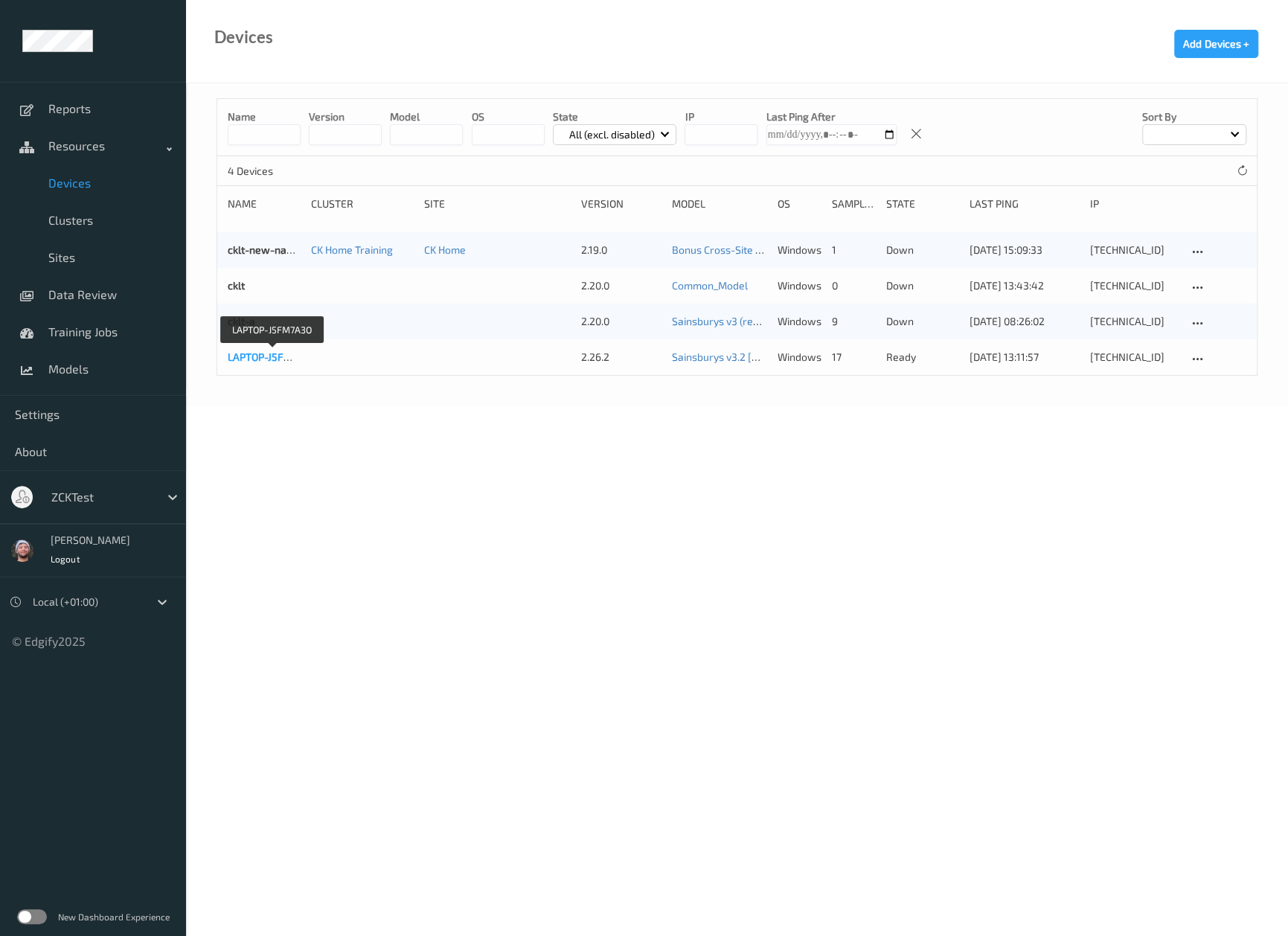
click at [260, 352] on link "LAPTOP-J5FM7A3O" at bounding box center [272, 356] width 89 height 13
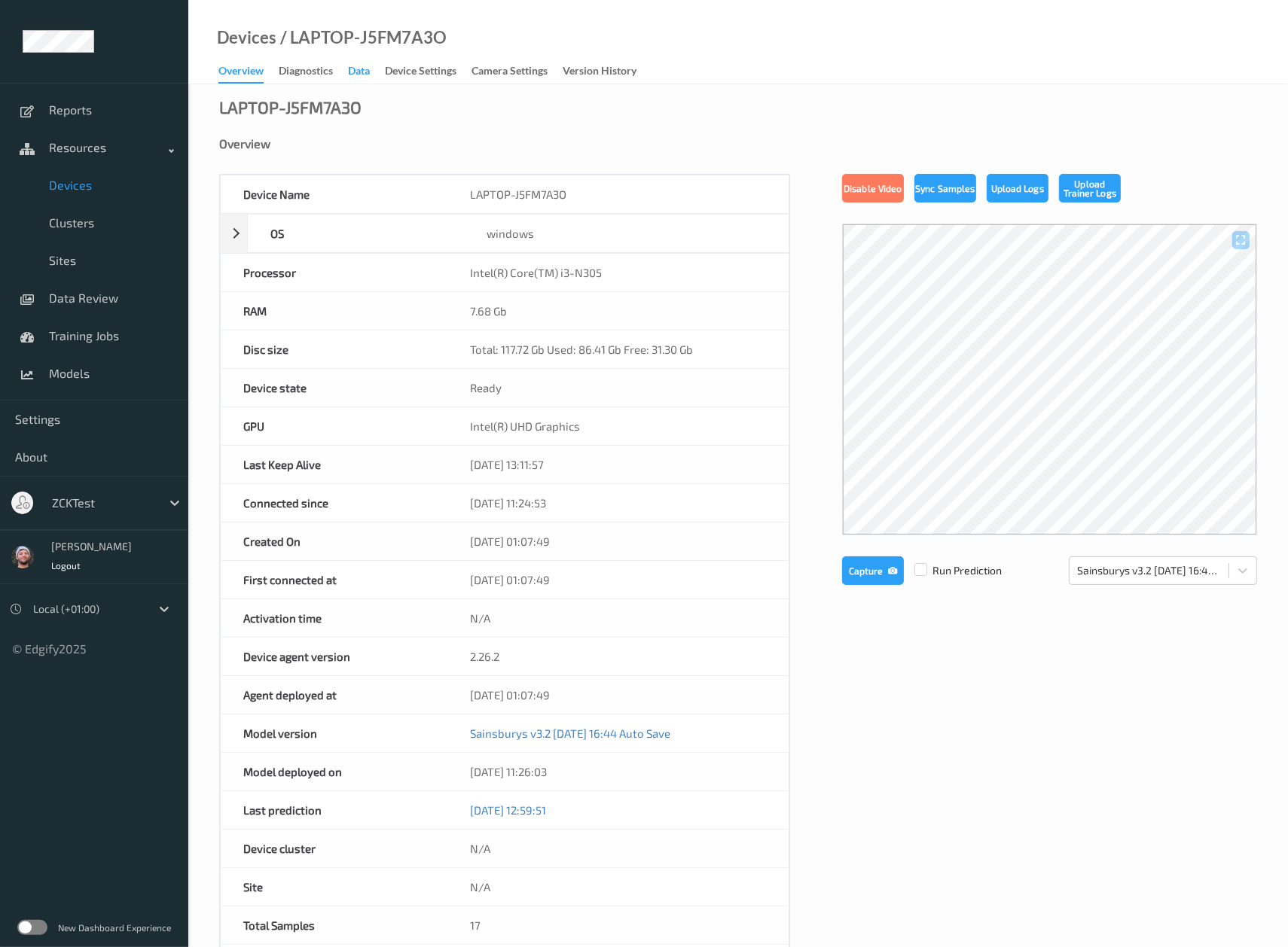
click at [354, 72] on div "Data" at bounding box center [358, 72] width 22 height 19
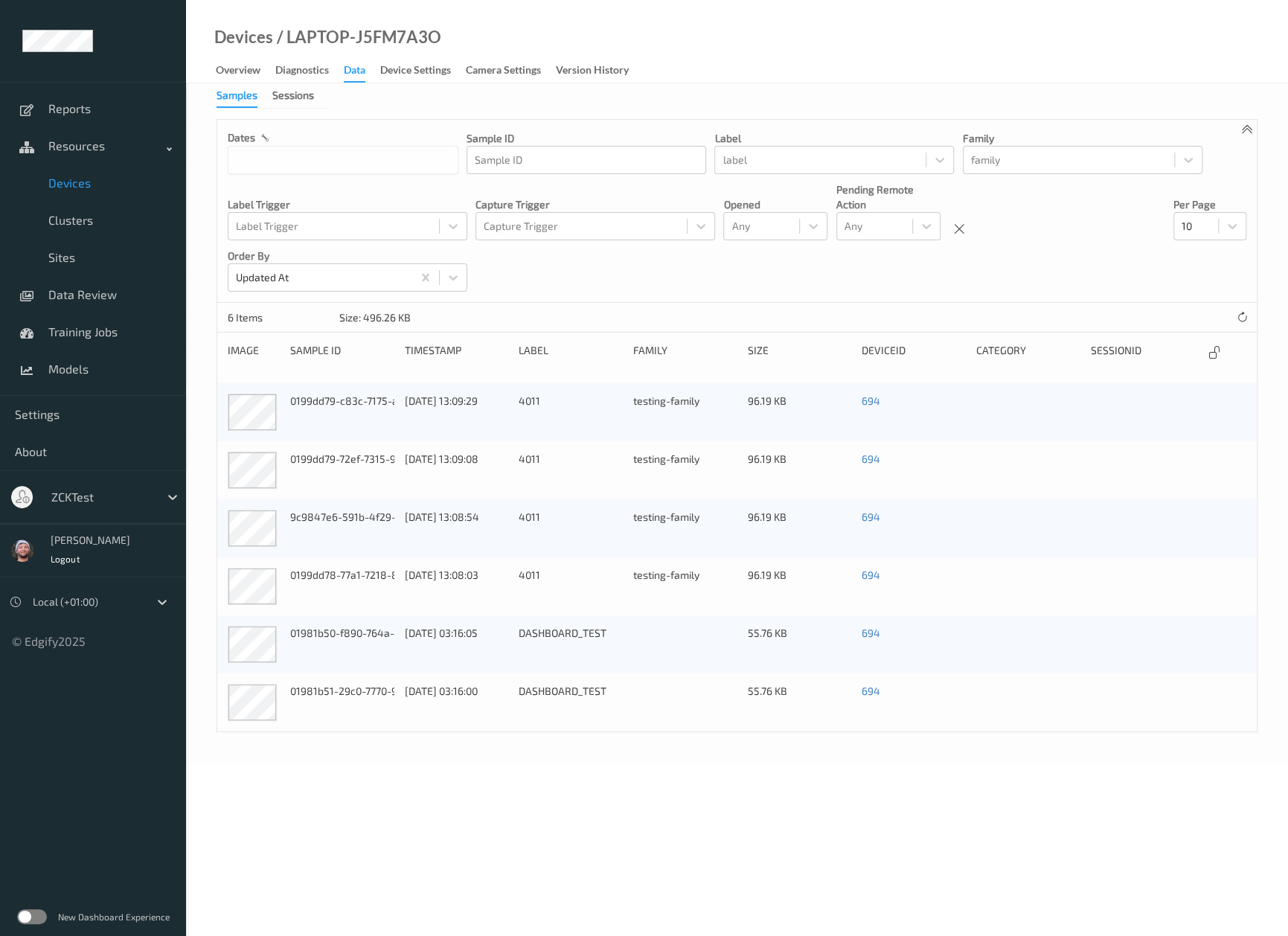
click at [947, 301] on div "dates Sample ID Sample ID label label family family Label Trigger Label Trigger…" at bounding box center [737, 212] width 1039 height 183
click at [382, 760] on div "Samples Sessions dates Sample ID Sample ID label label family family Label Trig…" at bounding box center [737, 423] width 1102 height 680
click at [115, 188] on span "Devices" at bounding box center [110, 183] width 123 height 15
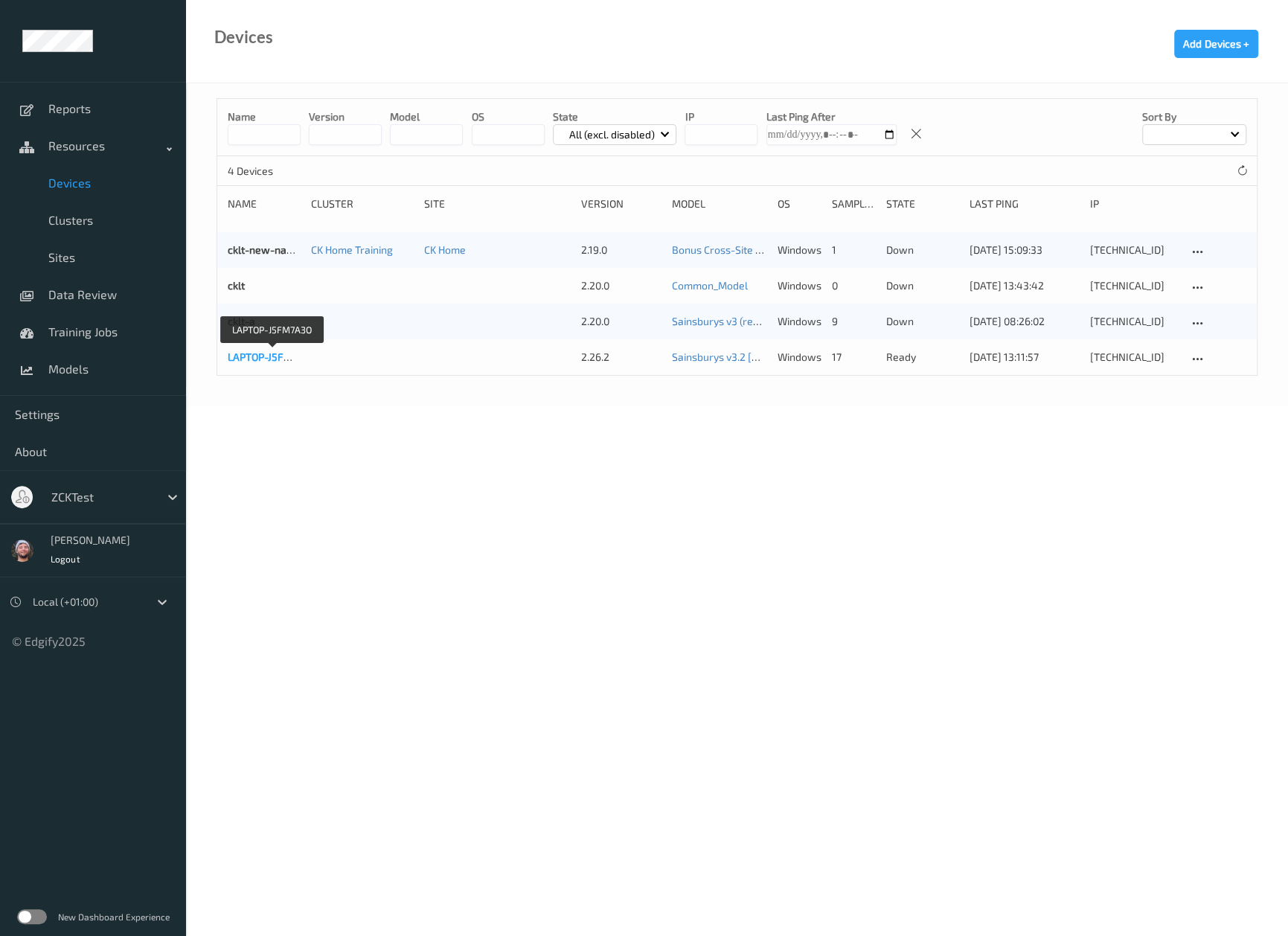
click at [244, 352] on link "LAPTOP-J5FM7A3O" at bounding box center [272, 356] width 89 height 13
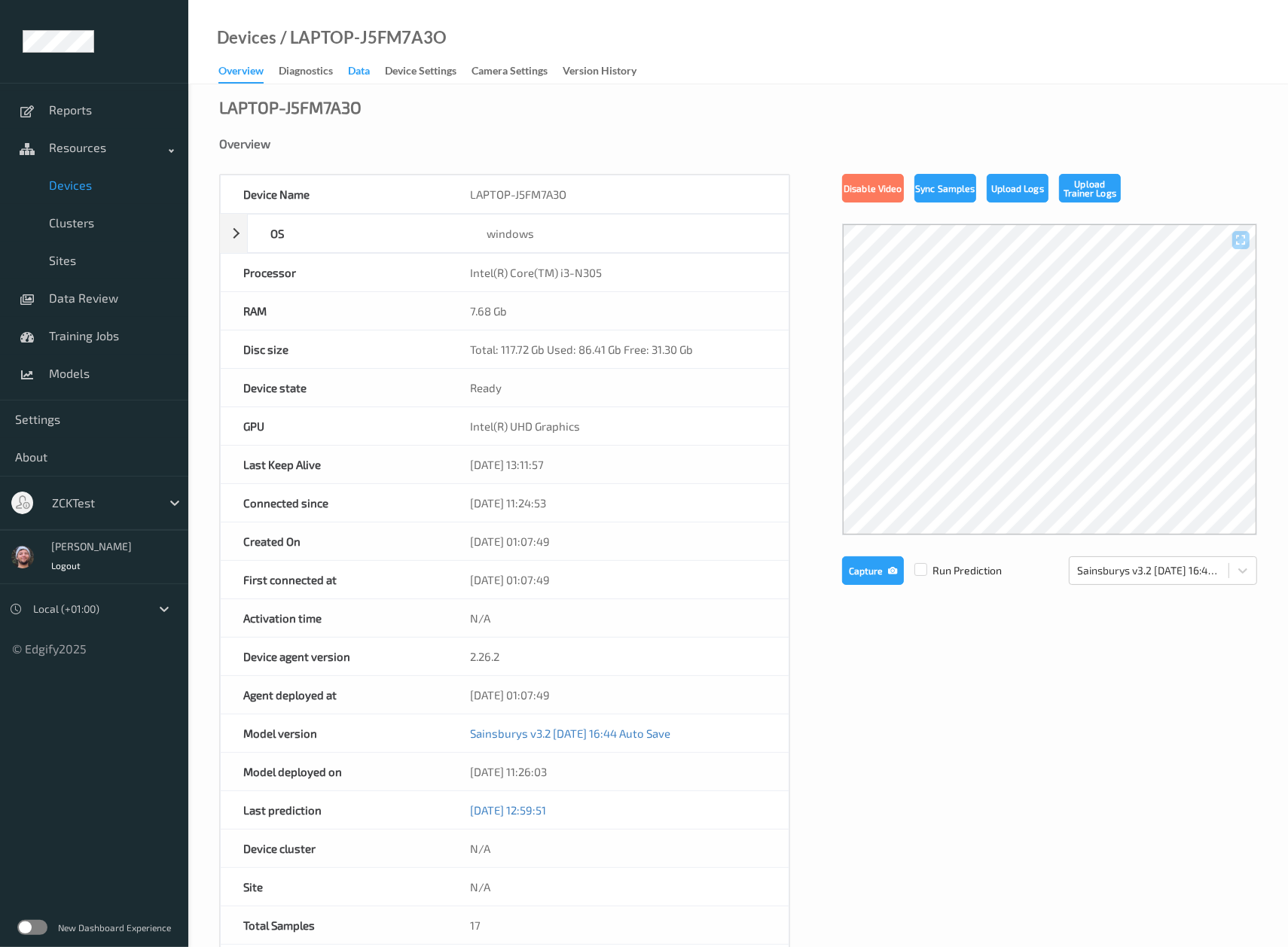
click at [361, 77] on div "Data" at bounding box center [358, 72] width 22 height 19
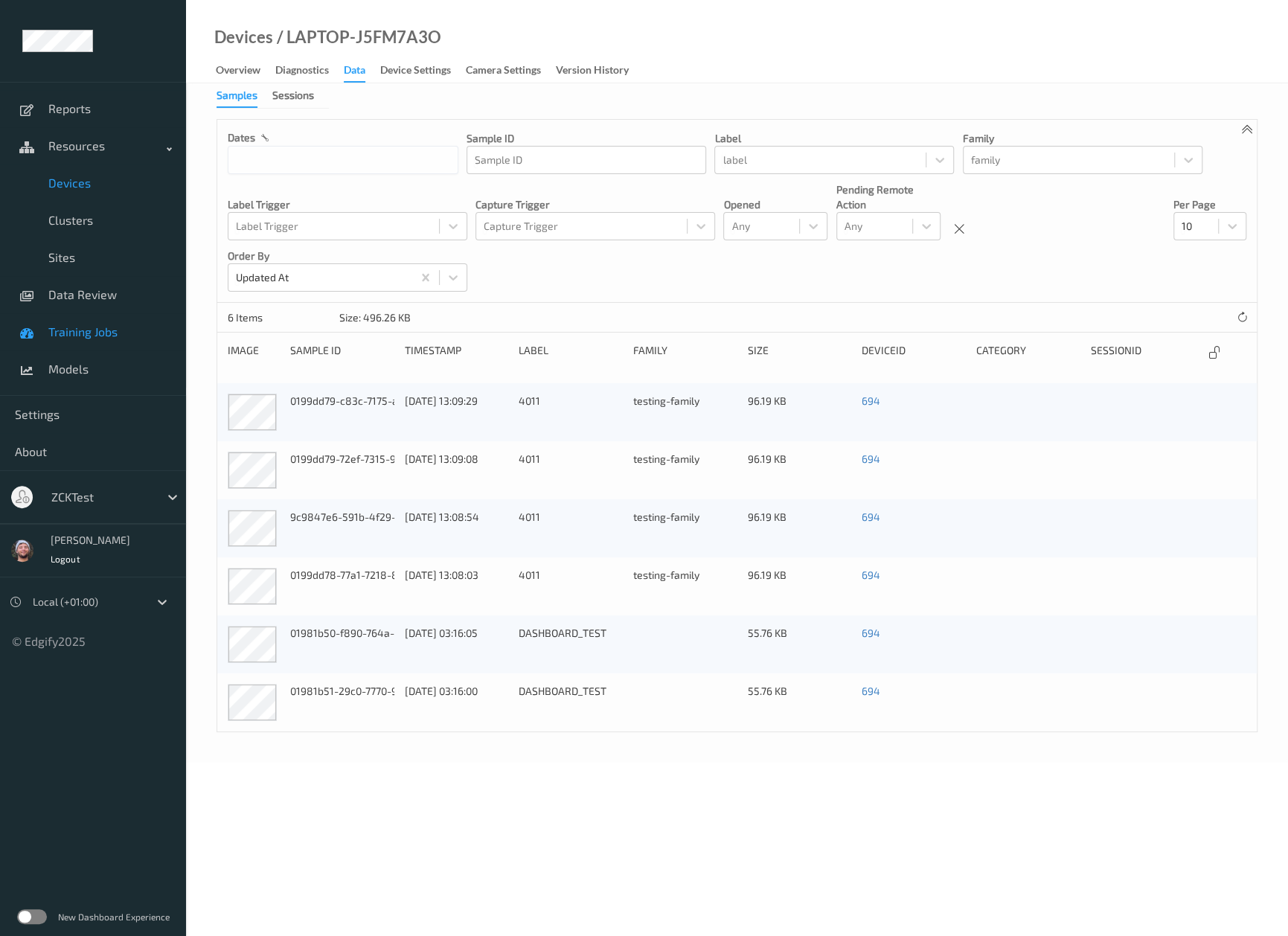
drag, startPoint x: 506, startPoint y: 296, endPoint x: 88, endPoint y: 319, distance: 418.6
click at [506, 296] on div "dates Sample ID Sample ID label label family family Label Trigger Label Trigger…" at bounding box center [737, 212] width 1039 height 183
click at [79, 432] on link "Settings" at bounding box center [93, 415] width 186 height 38
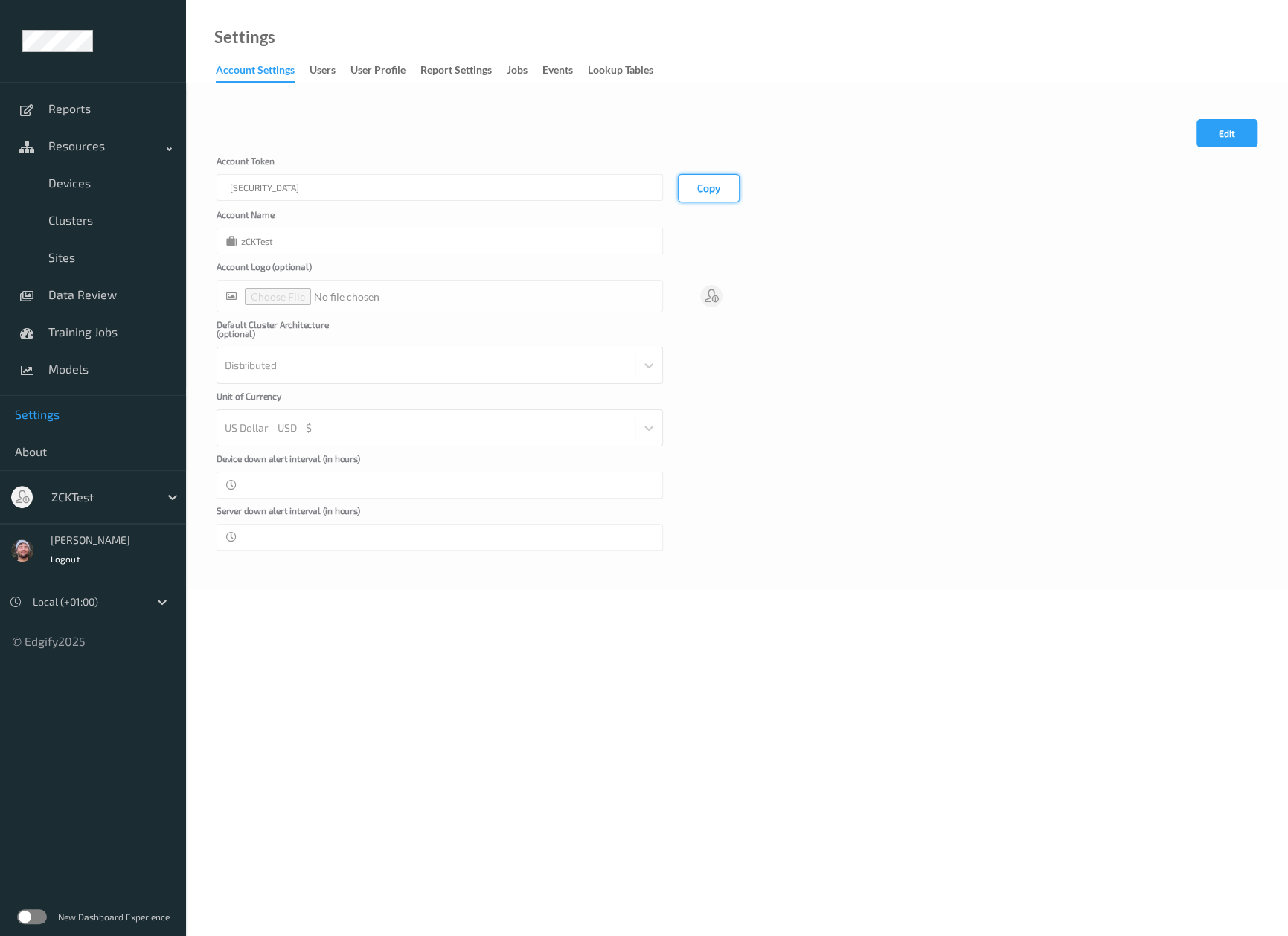
click at [708, 188] on button "Copy" at bounding box center [708, 188] width 61 height 28
click at [608, 148] on div "Cancel Edit Save" at bounding box center [737, 138] width 1041 height 38
click at [802, 248] on div "Account Name zCKTest" at bounding box center [737, 232] width 1041 height 45
drag, startPoint x: 623, startPoint y: 118, endPoint x: 418, endPoint y: 110, distance: 205.2
click at [624, 118] on div "Cancel Edit Save Account [AUTH_TOKEN] Copy Account Name zCKTest Account Logo (o…" at bounding box center [737, 336] width 1102 height 506
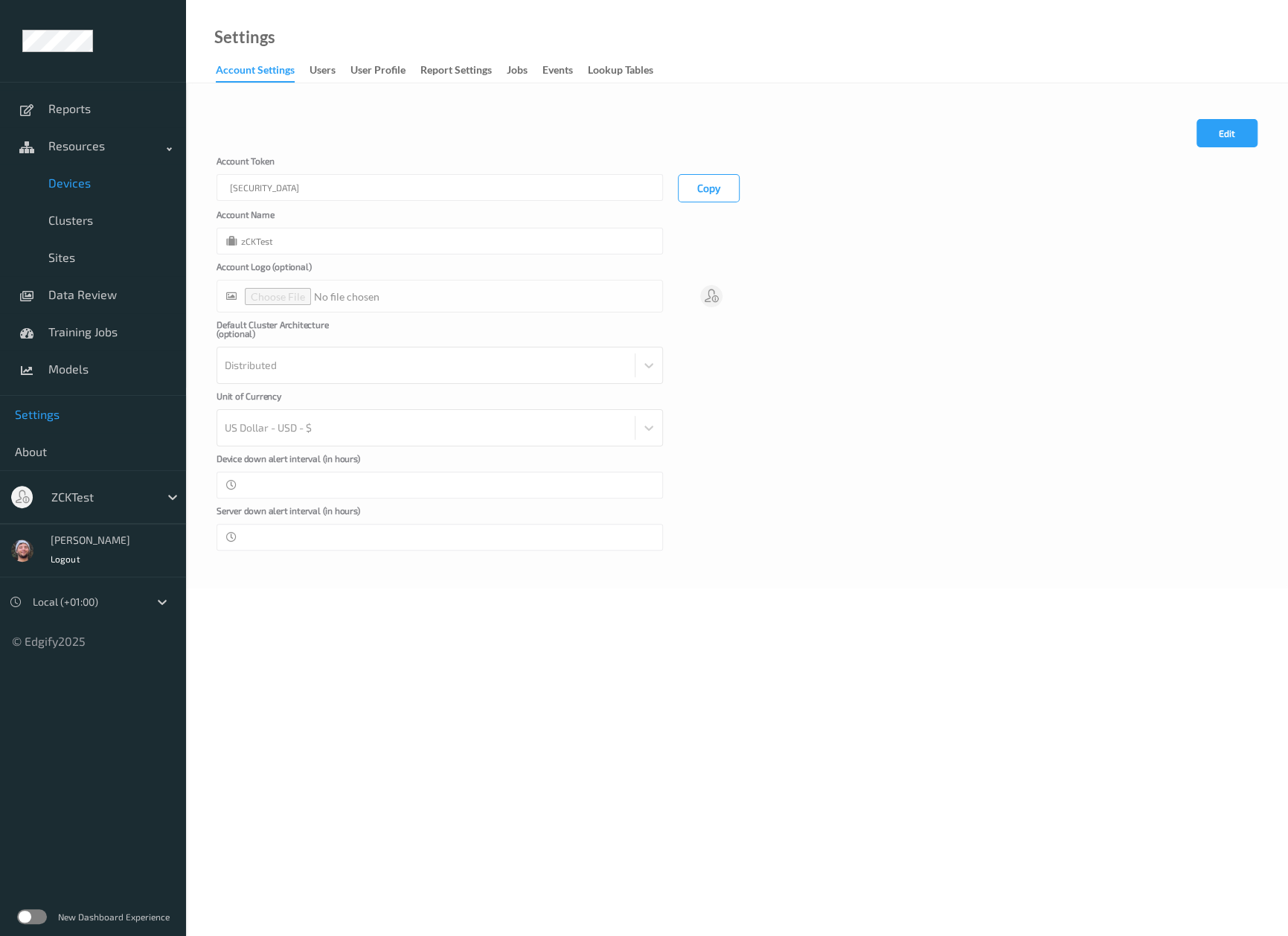
click at [136, 182] on span "Devices" at bounding box center [110, 183] width 123 height 15
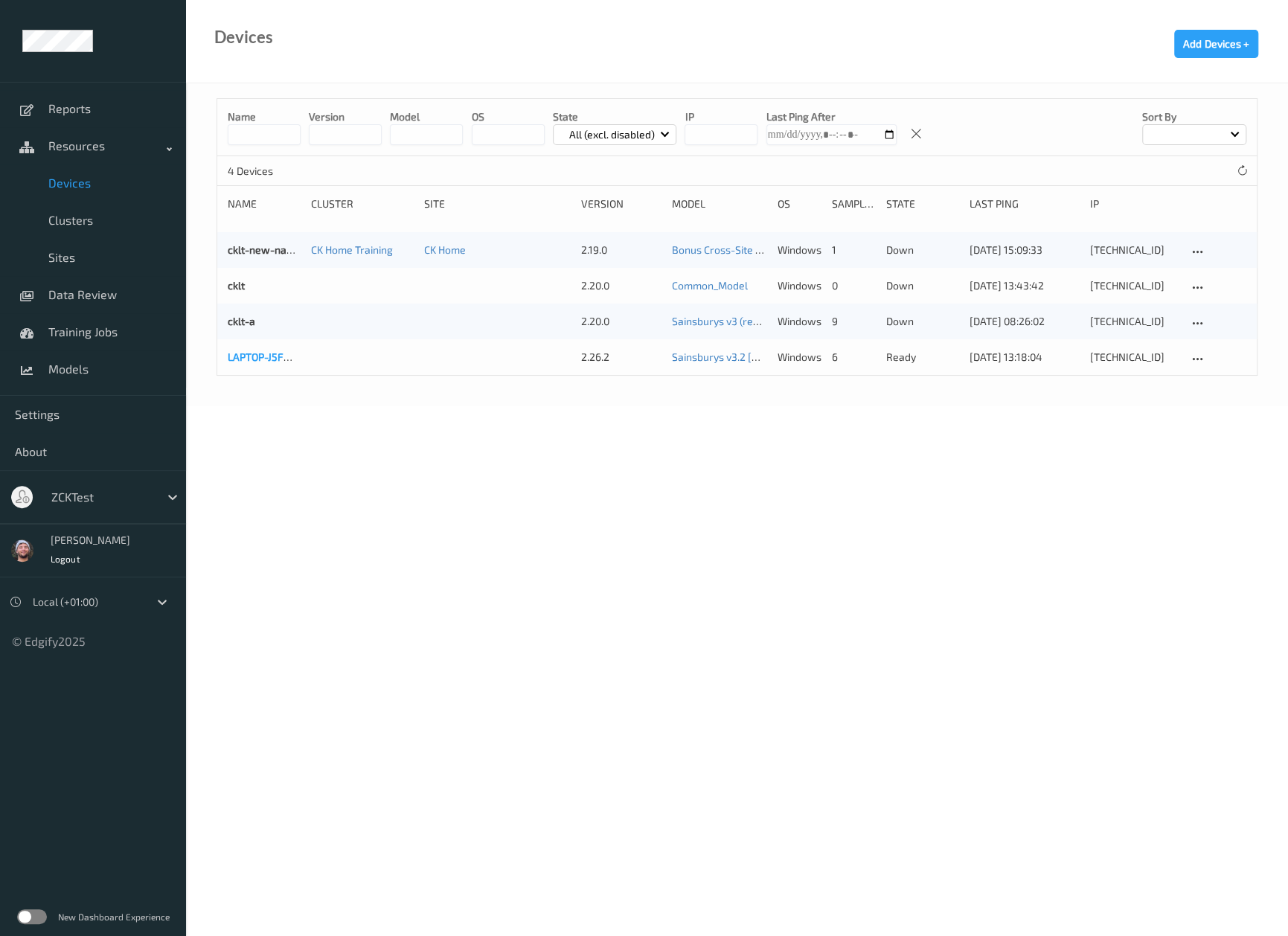
click at [247, 350] on link "LAPTOP-J5FM7A3O" at bounding box center [272, 356] width 89 height 13
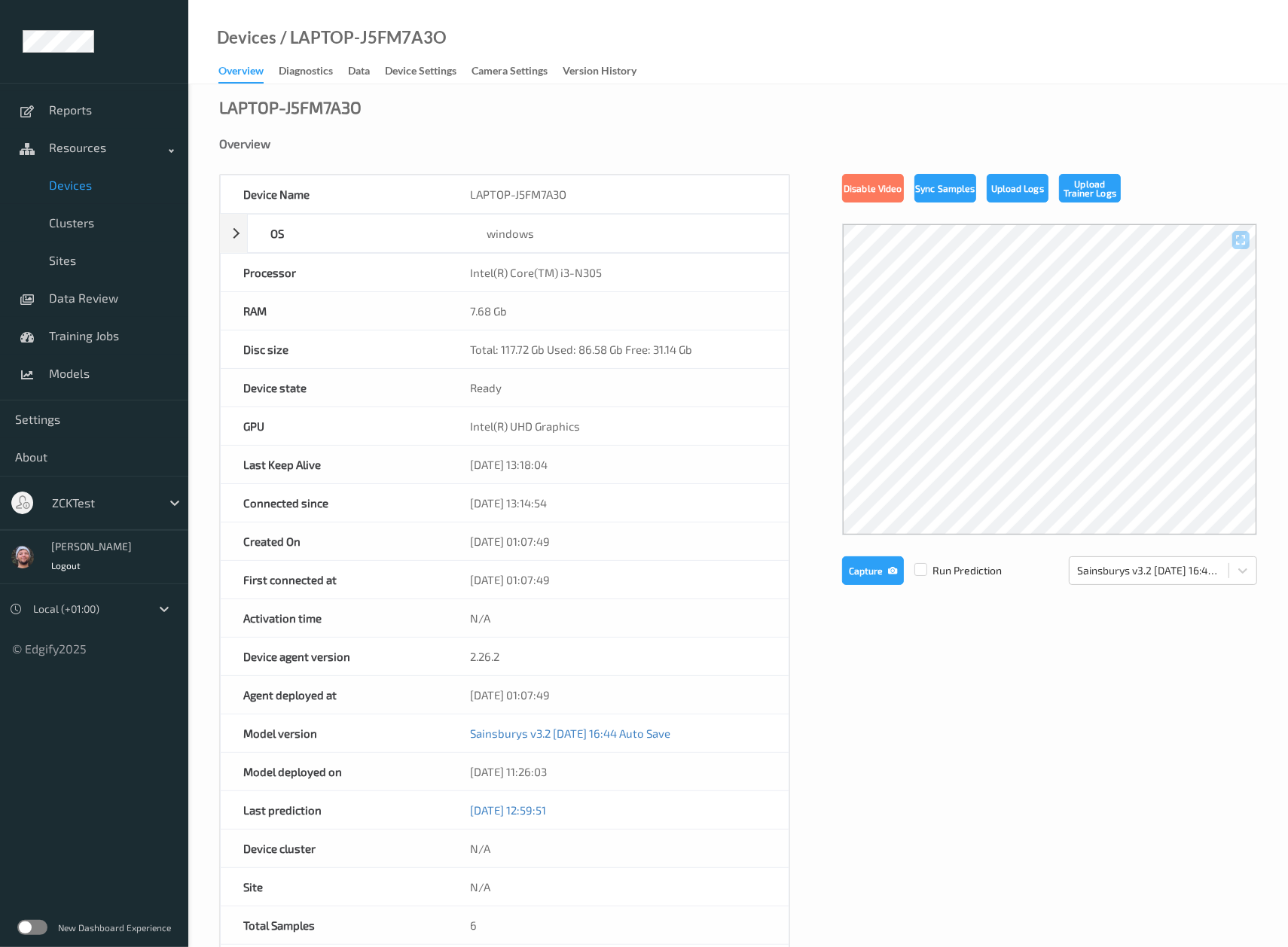
click at [339, 80] on link "Diagnostics" at bounding box center [313, 71] width 69 height 21
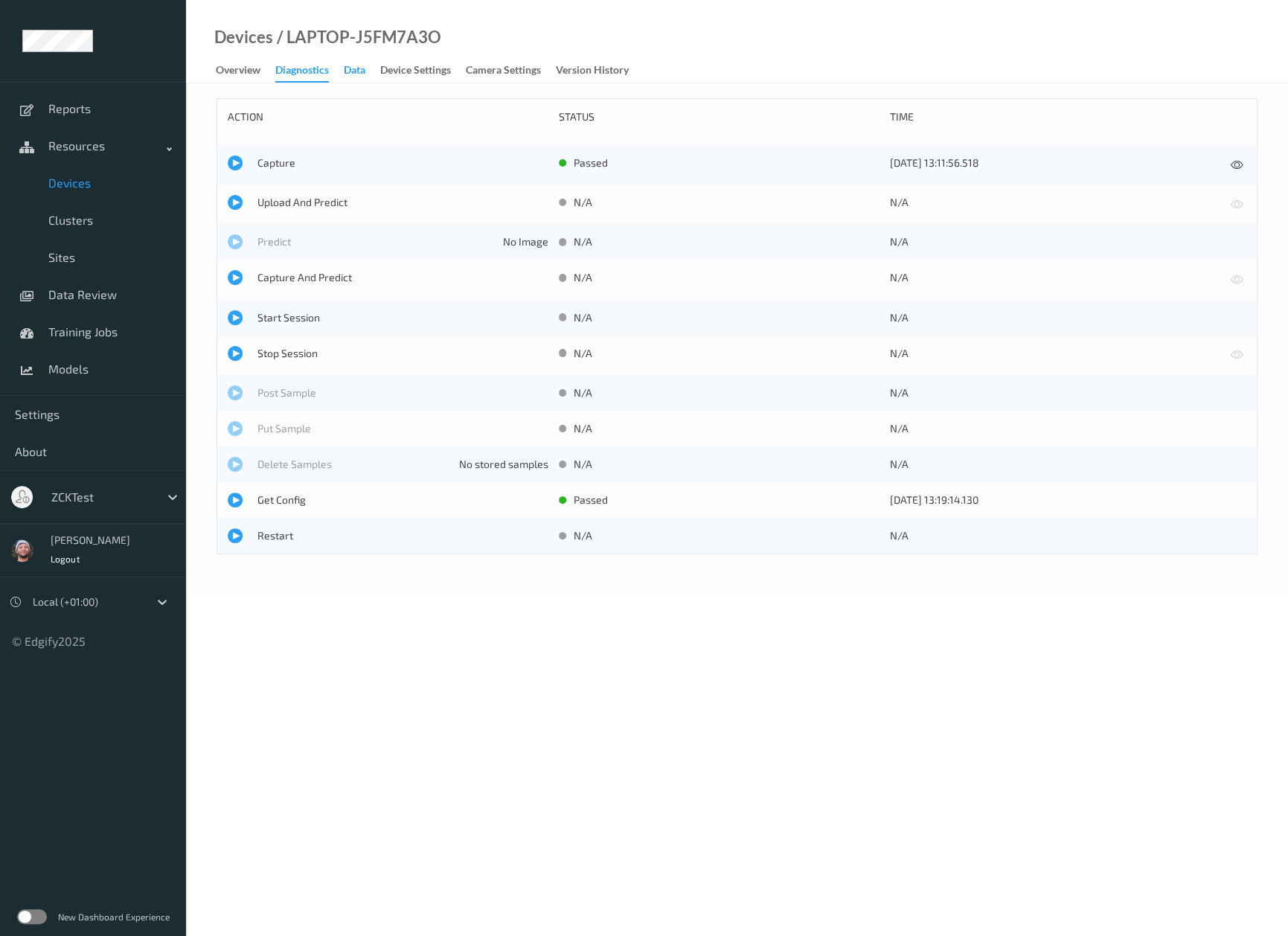
click at [358, 78] on div "Data" at bounding box center [354, 71] width 22 height 19
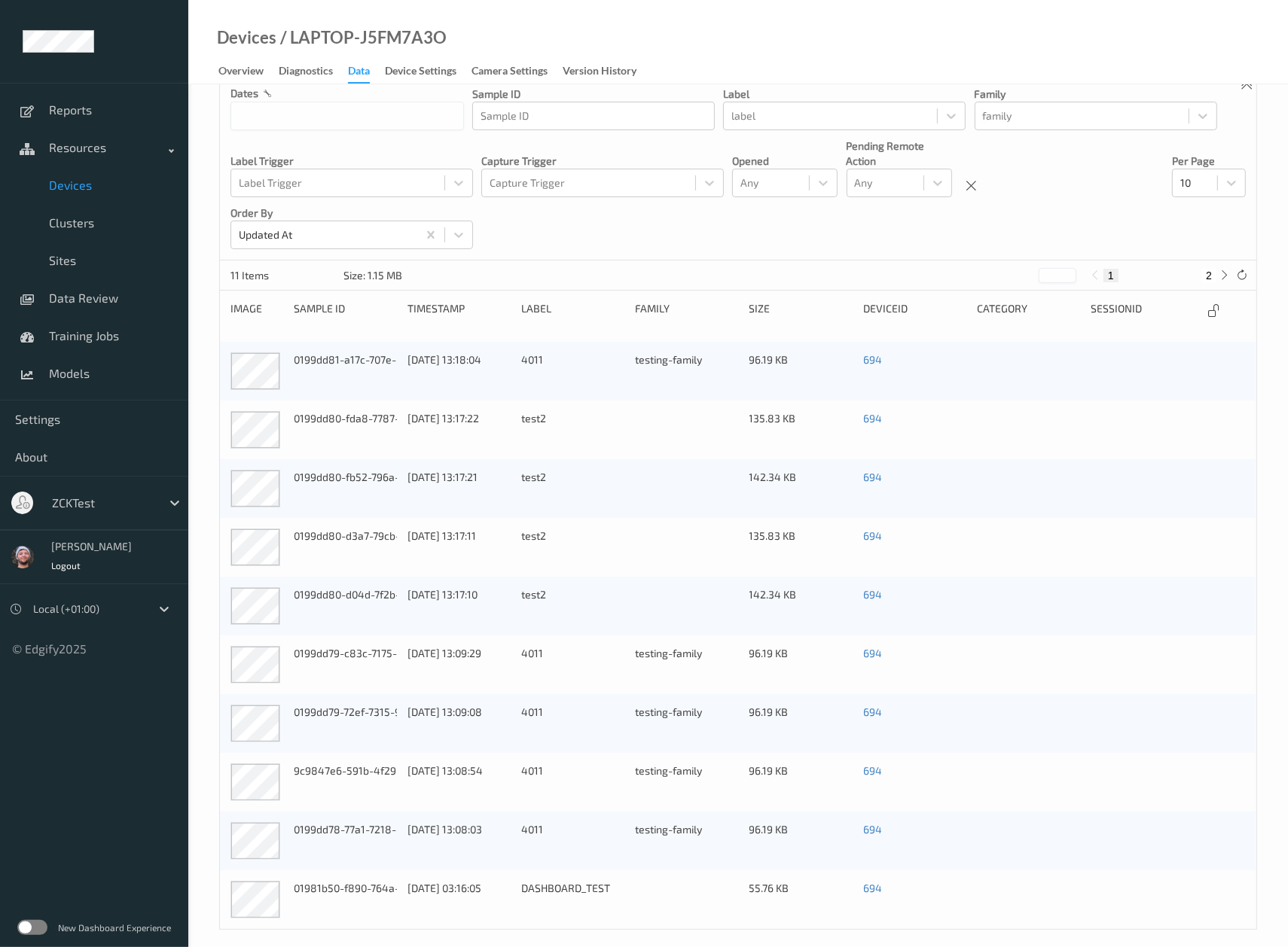
scroll to position [58, 0]
